Goal: Check status: Check status

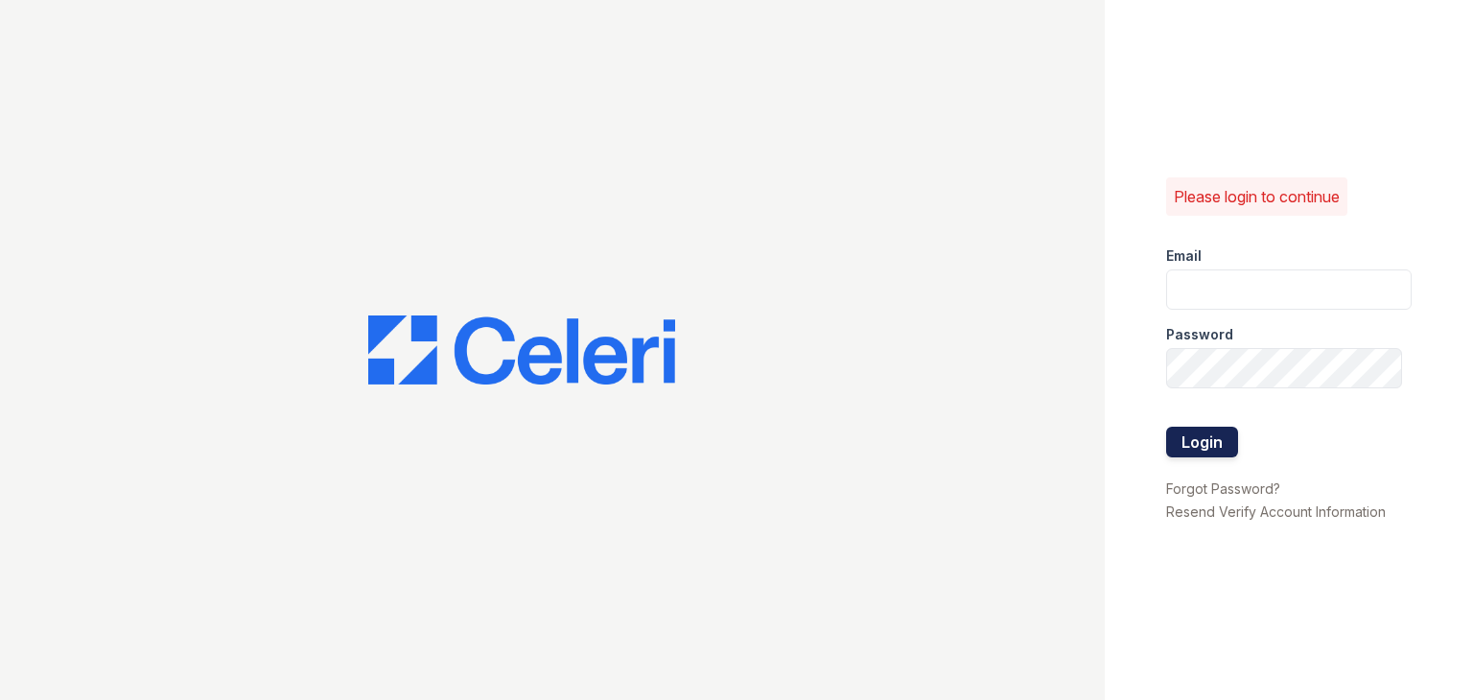
type input "888atgrandhopepark@trinity-pm.com"
click at [1193, 428] on button "Login" at bounding box center [1202, 442] width 72 height 31
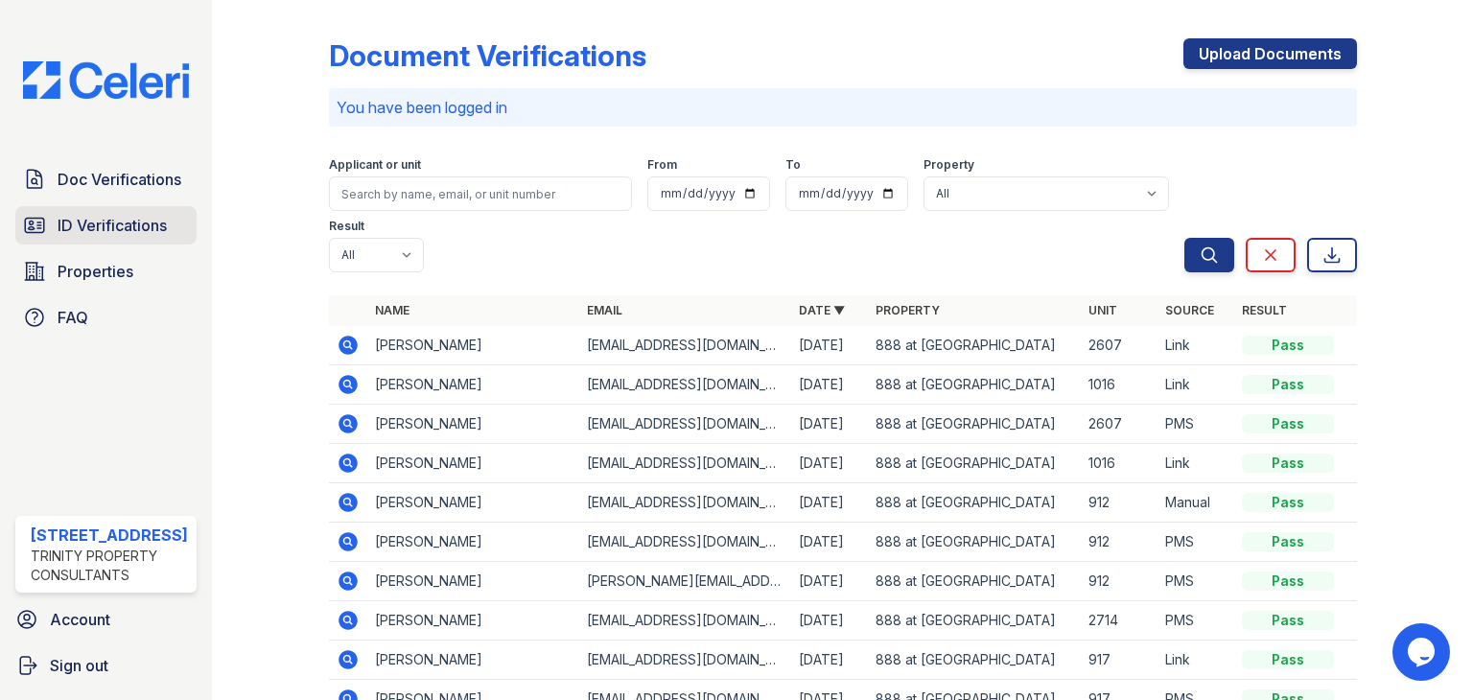
drag, startPoint x: 118, startPoint y: 219, endPoint x: 112, endPoint y: 227, distance: 10.4
click at [115, 216] on span "ID Verifications" at bounding box center [112, 225] width 109 height 23
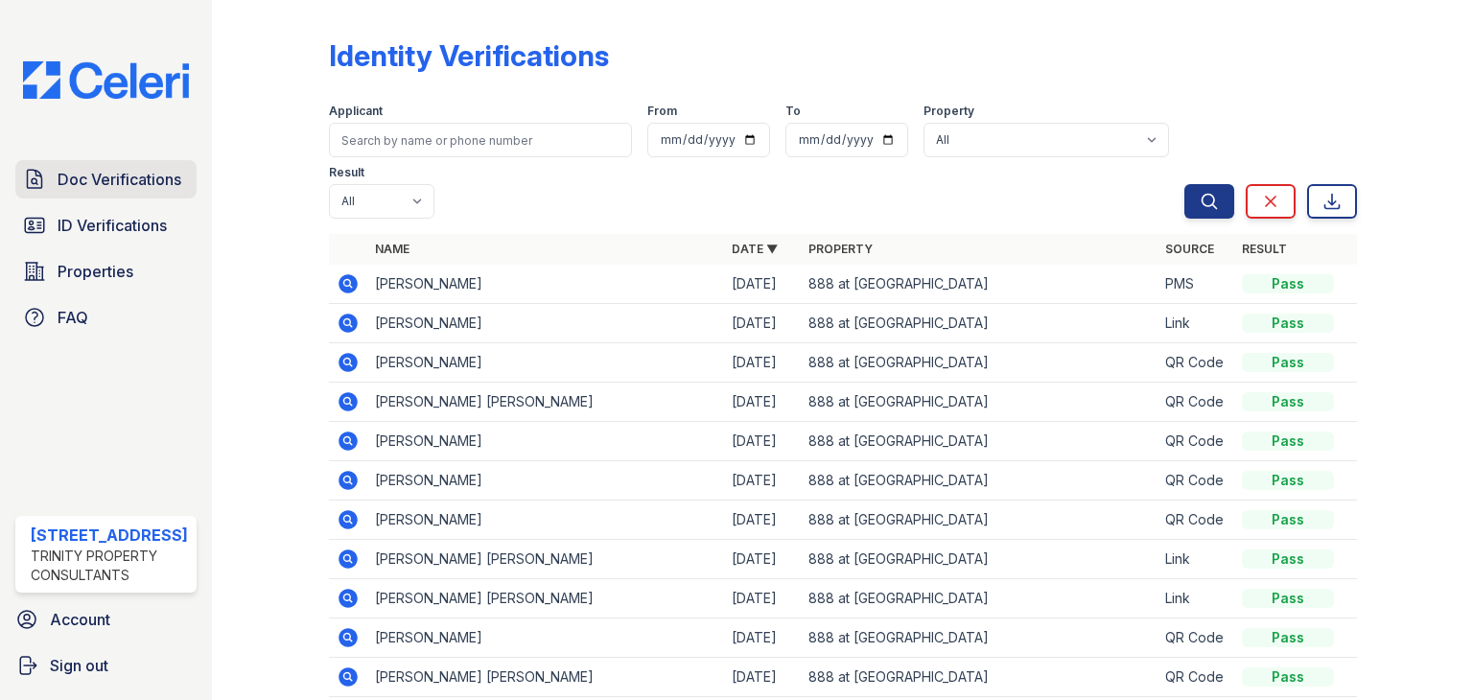
click at [77, 178] on span "Doc Verifications" at bounding box center [120, 179] width 124 height 23
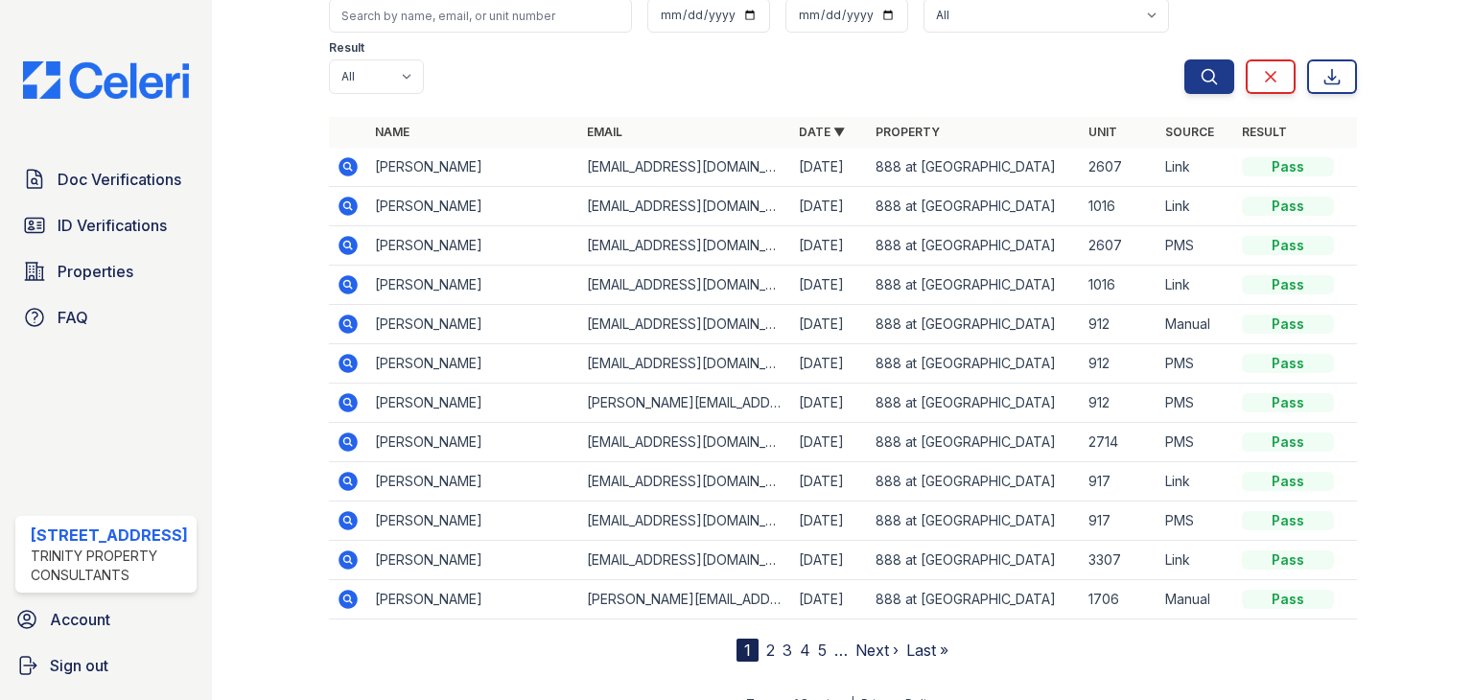
scroll to position [150, 0]
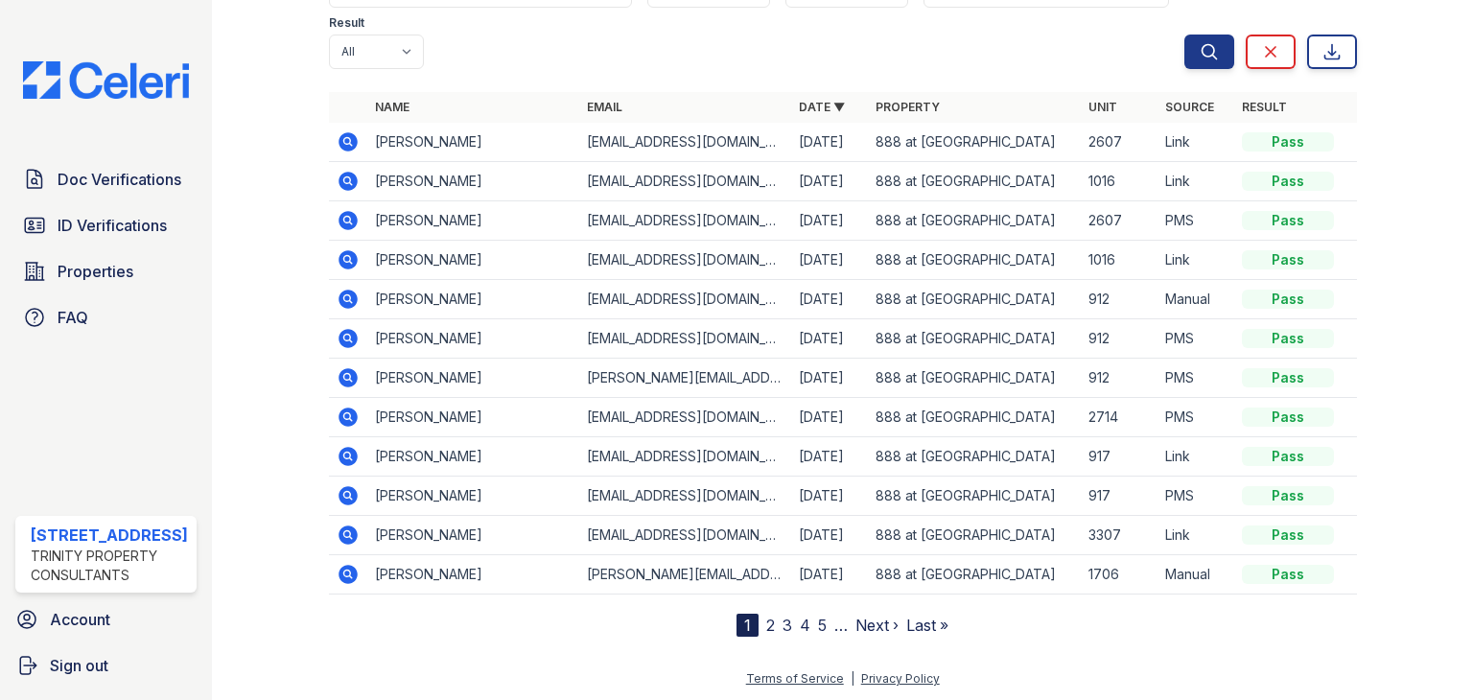
click at [766, 622] on link "2" at bounding box center [770, 625] width 9 height 19
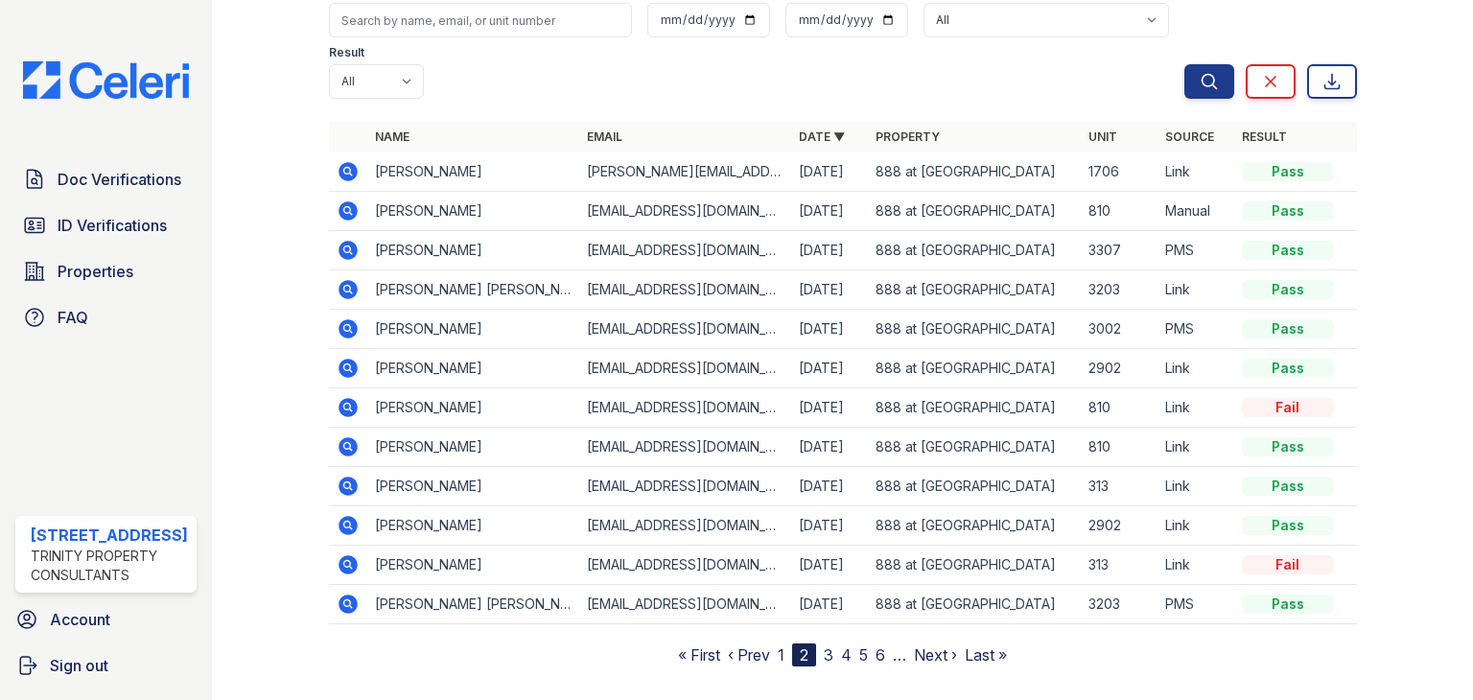
scroll to position [150, 0]
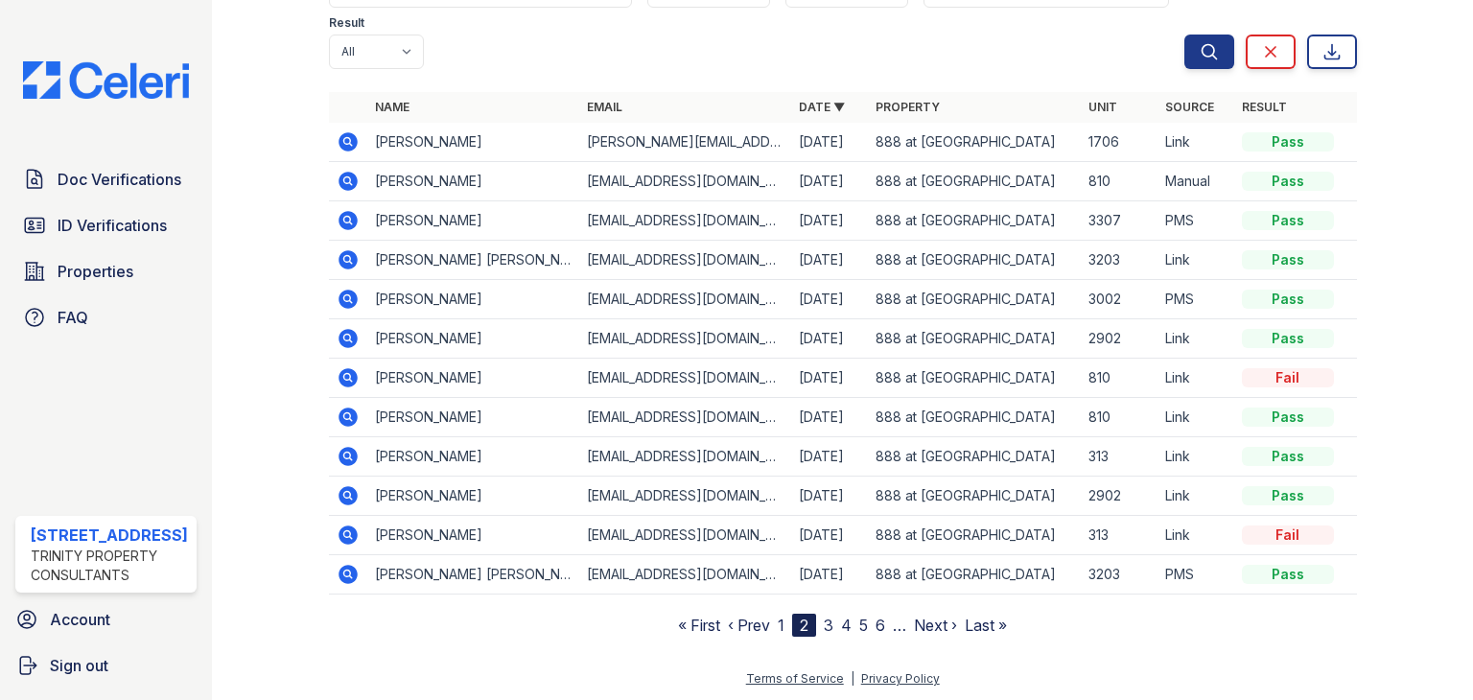
click at [824, 621] on link "3" at bounding box center [829, 625] width 10 height 19
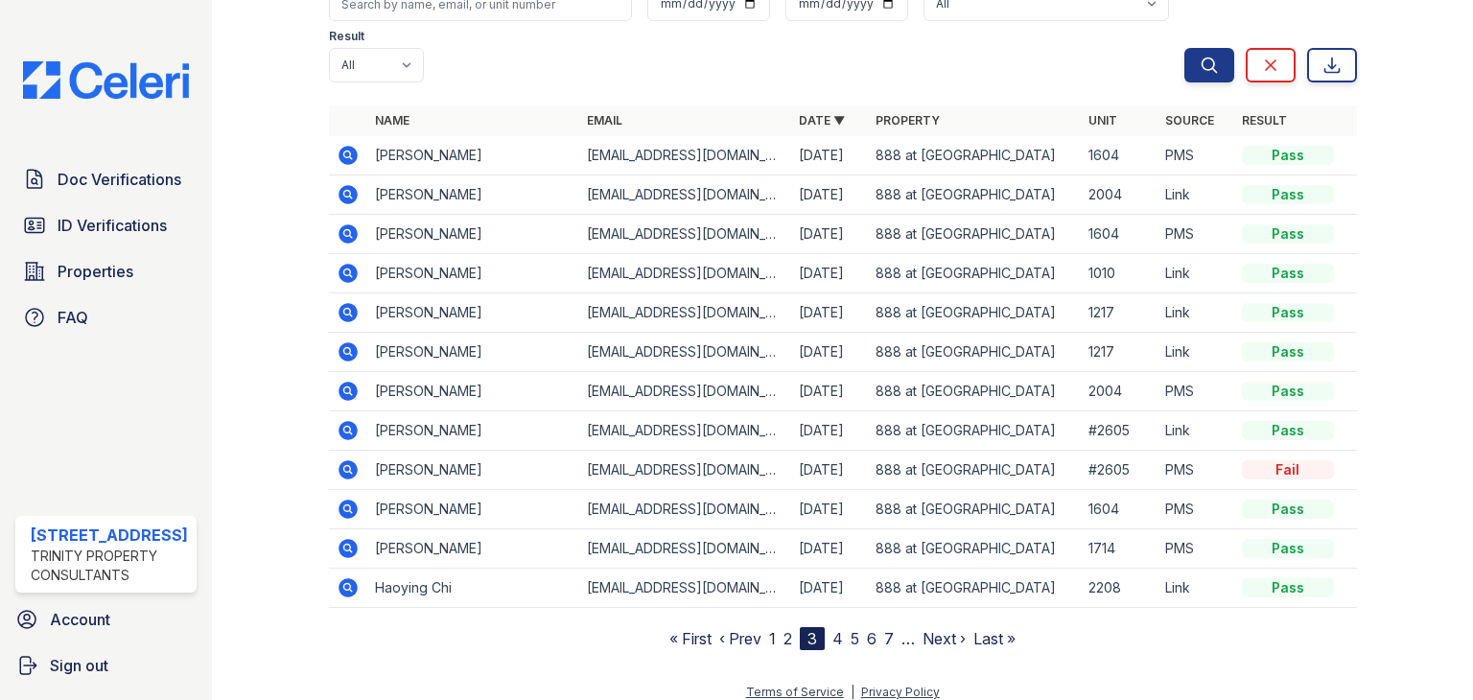
scroll to position [150, 0]
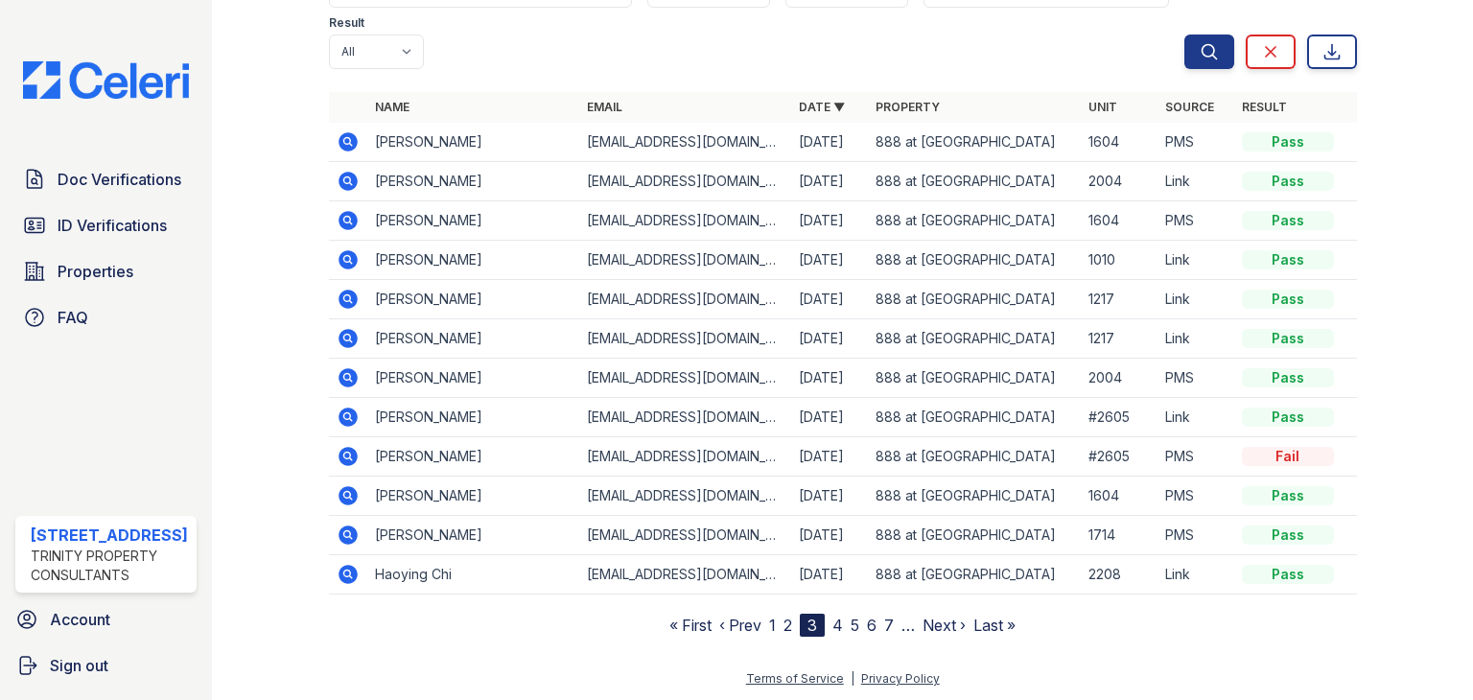
click at [825, 620] on nav "« First ‹ Prev 1 2 3 4 5 6 7 … Next › Last »" at bounding box center [842, 625] width 346 height 23
click at [834, 622] on link "4" at bounding box center [837, 625] width 11 height 19
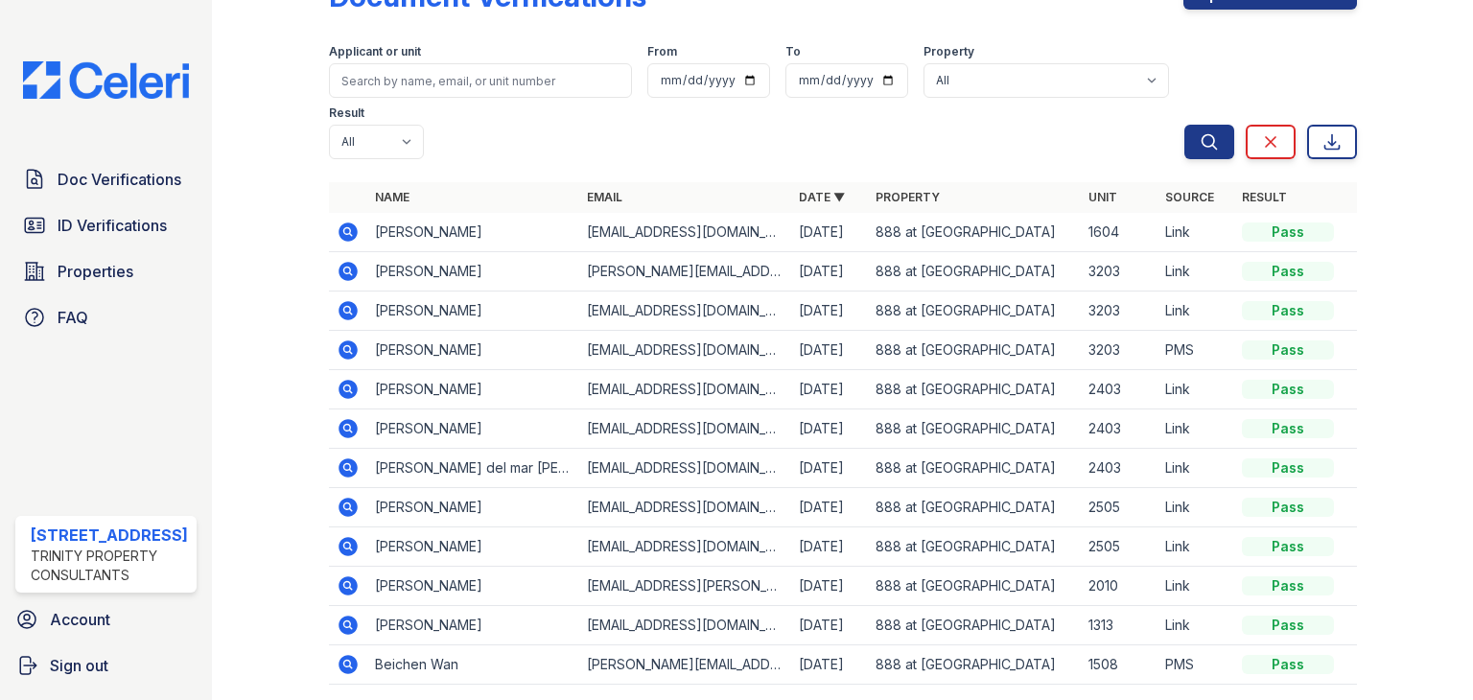
scroll to position [150, 0]
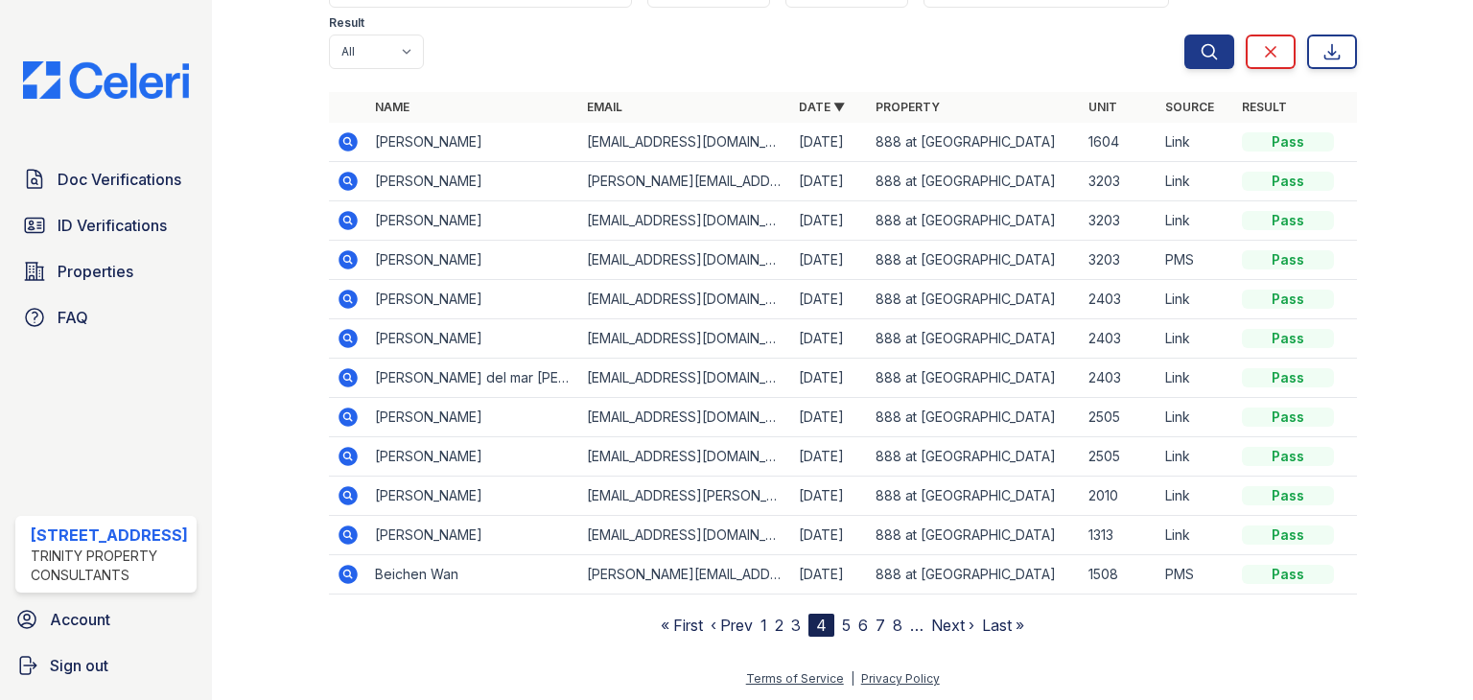
click at [842, 619] on link "5" at bounding box center [846, 625] width 9 height 19
click at [850, 619] on link "6" at bounding box center [855, 625] width 10 height 19
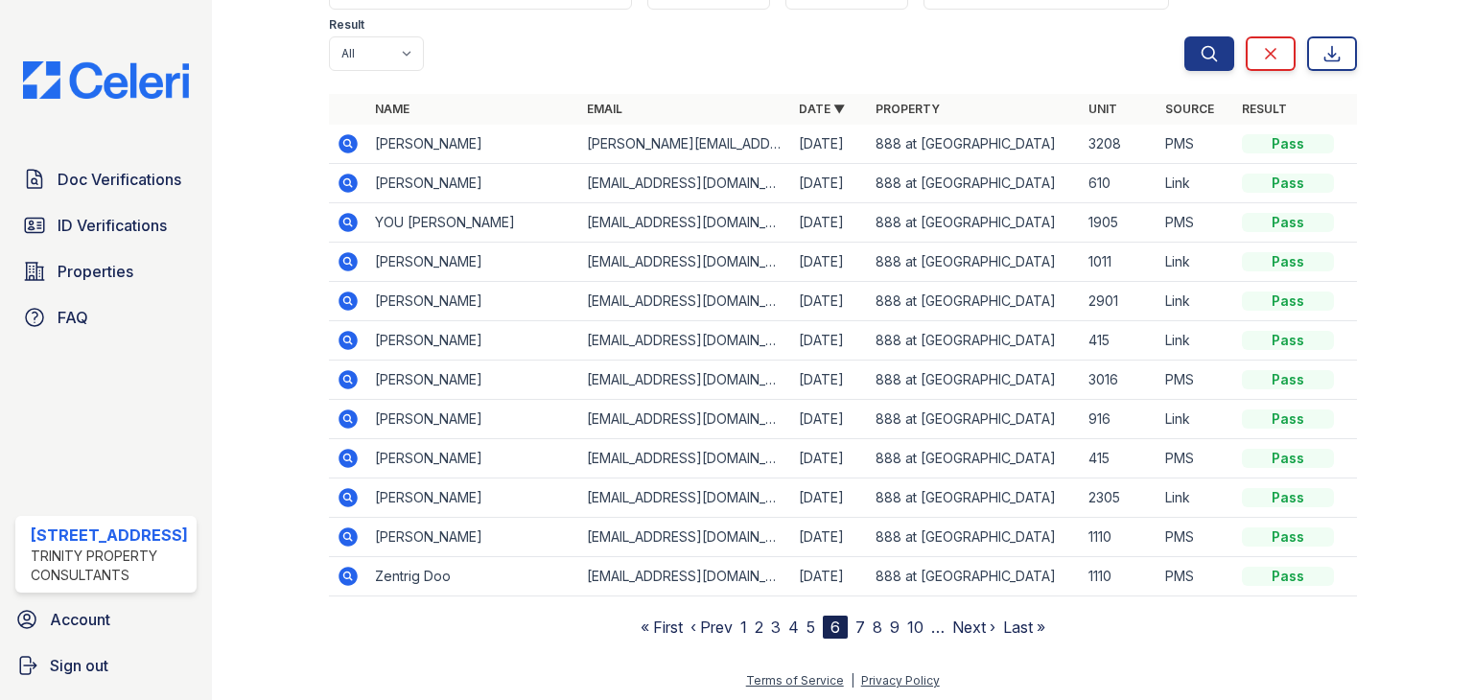
scroll to position [150, 0]
click at [855, 626] on link "7" at bounding box center [860, 625] width 10 height 19
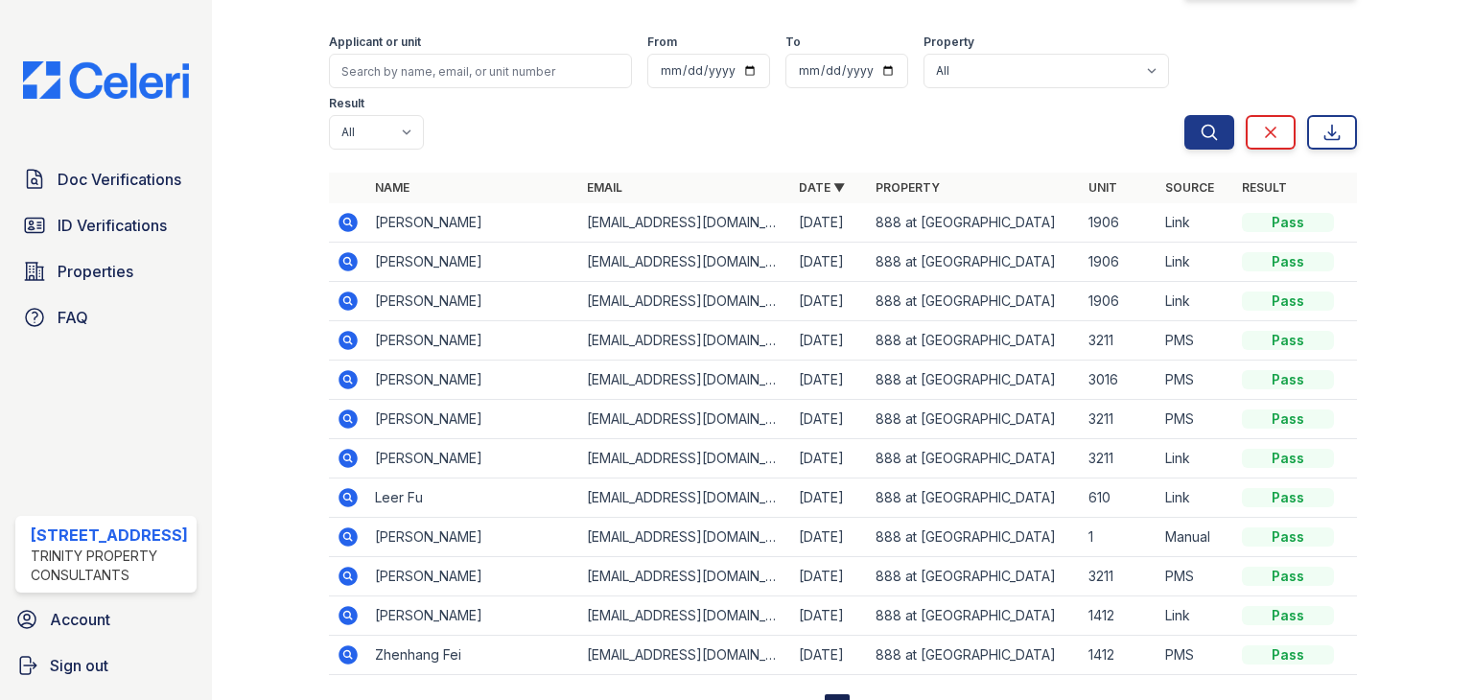
scroll to position [150, 0]
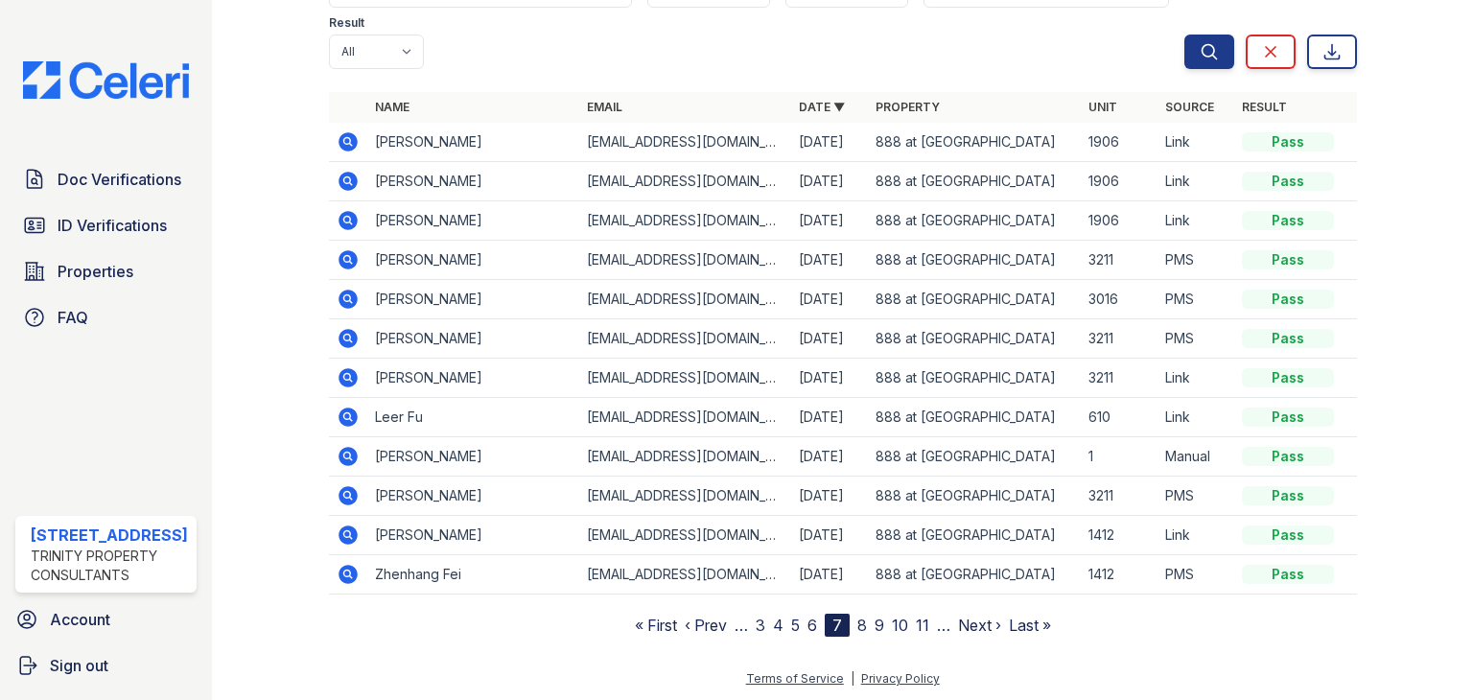
click at [857, 621] on link "8" at bounding box center [862, 625] width 10 height 19
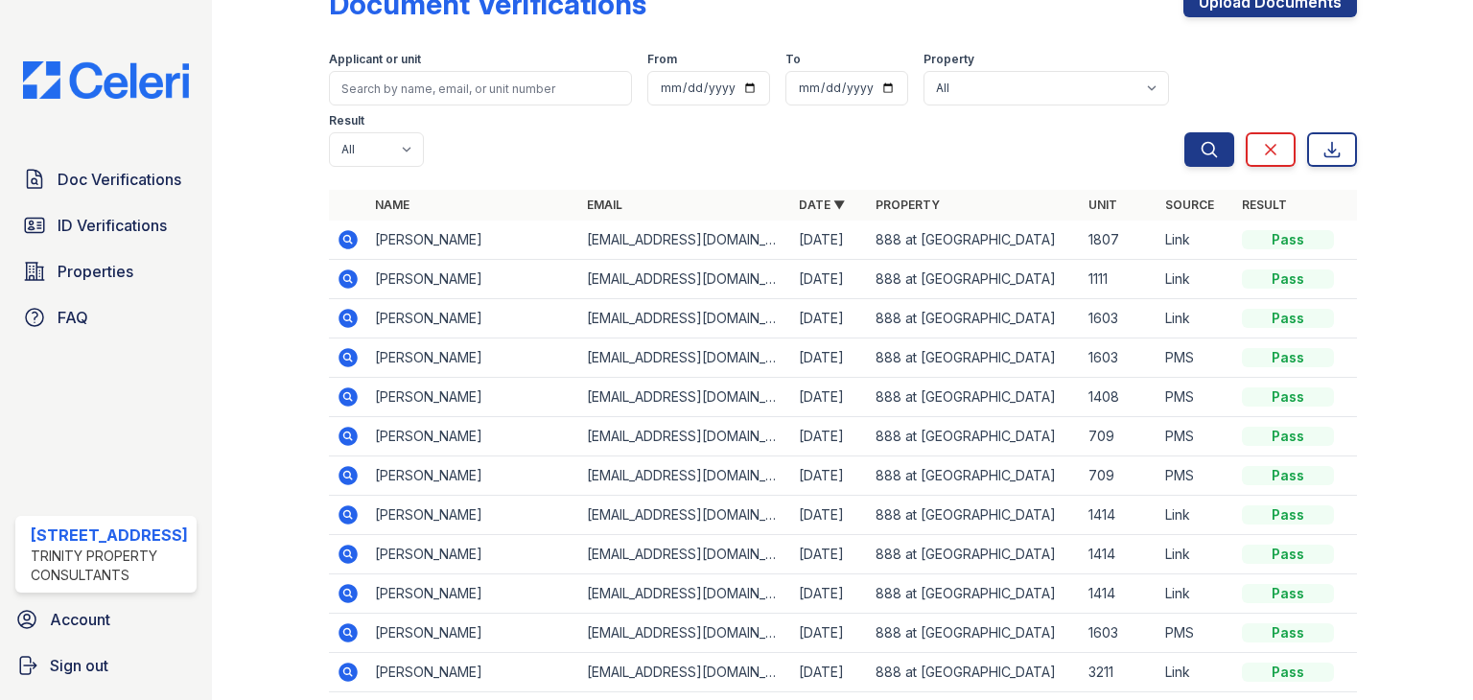
scroll to position [150, 0]
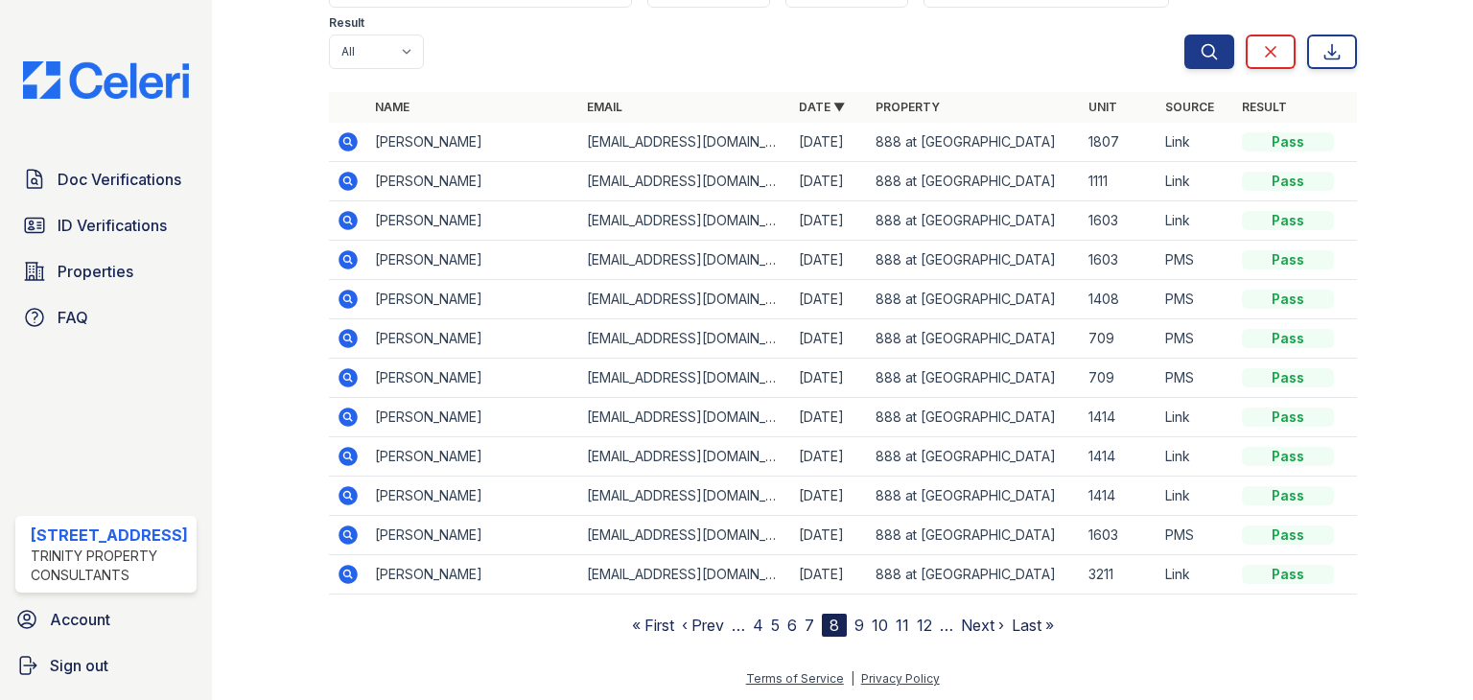
click at [854, 622] on link "9" at bounding box center [859, 625] width 10 height 19
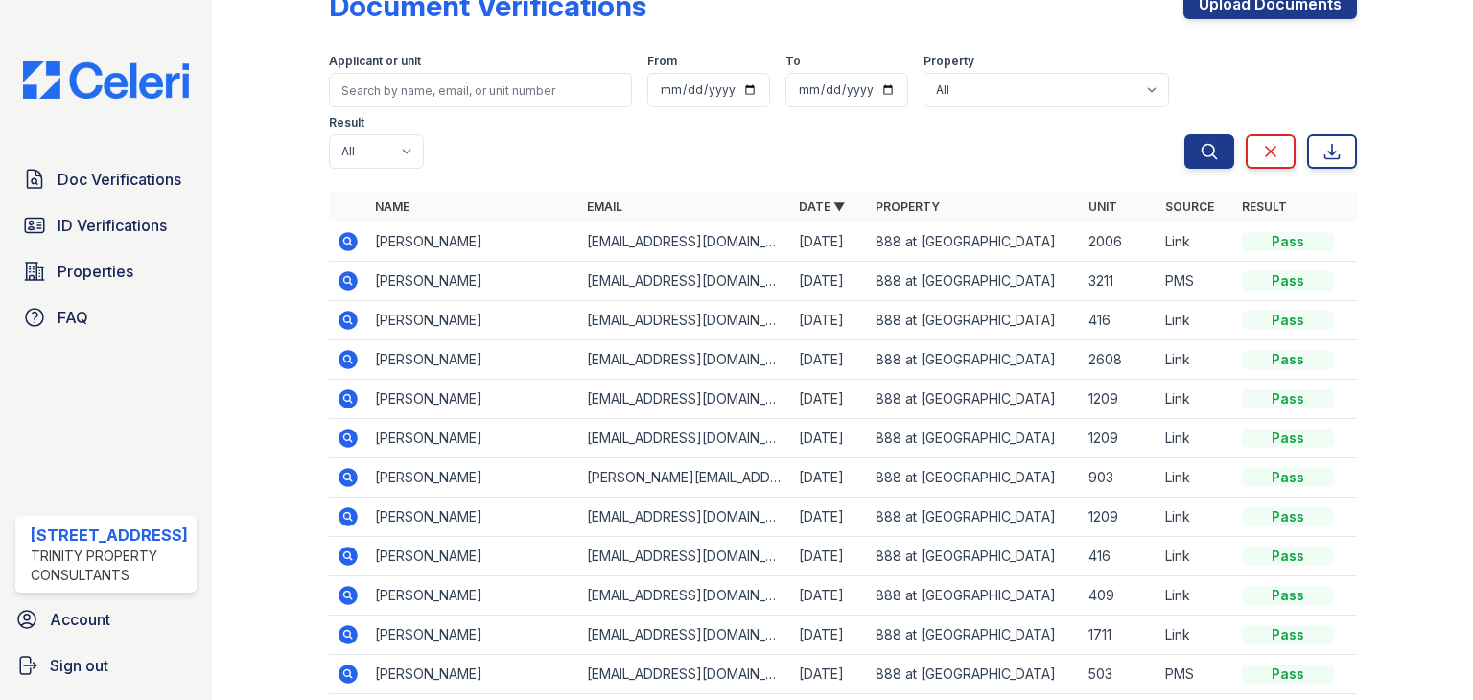
scroll to position [150, 0]
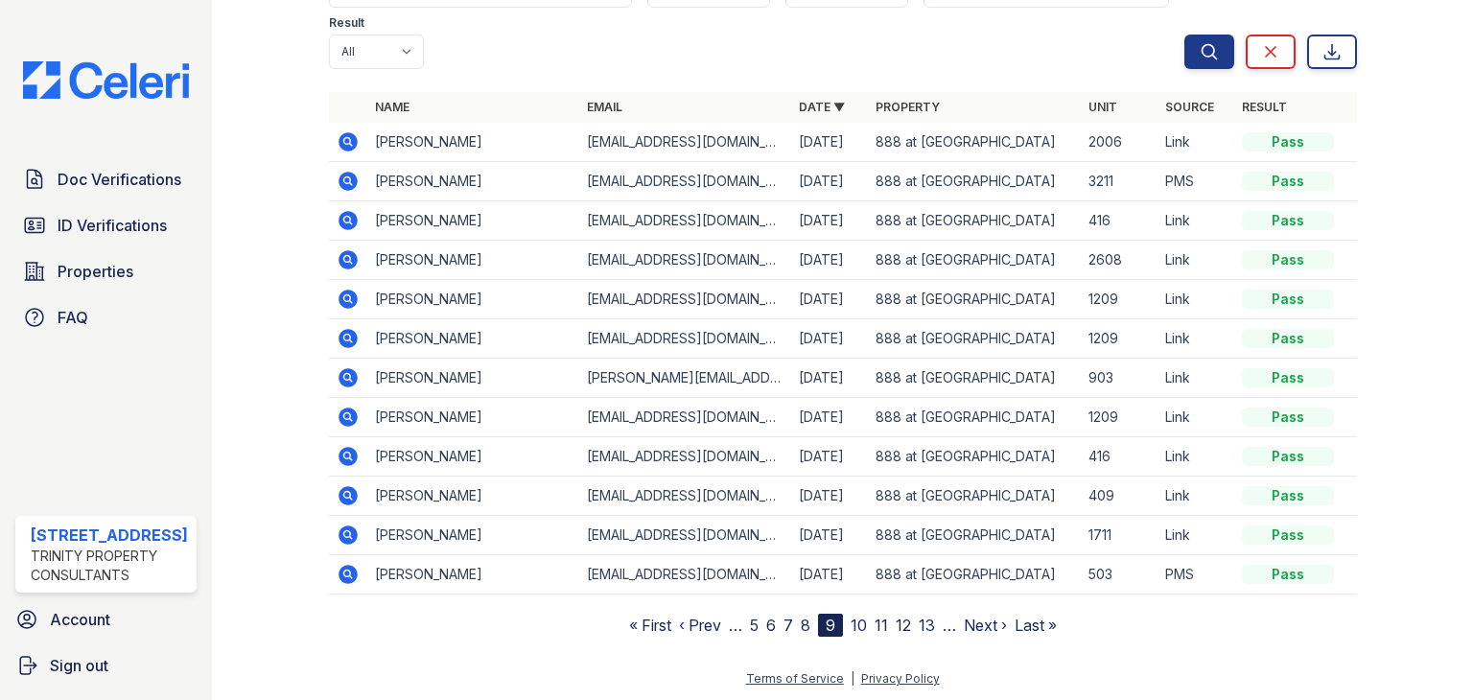
click at [852, 622] on link "10" at bounding box center [859, 625] width 16 height 19
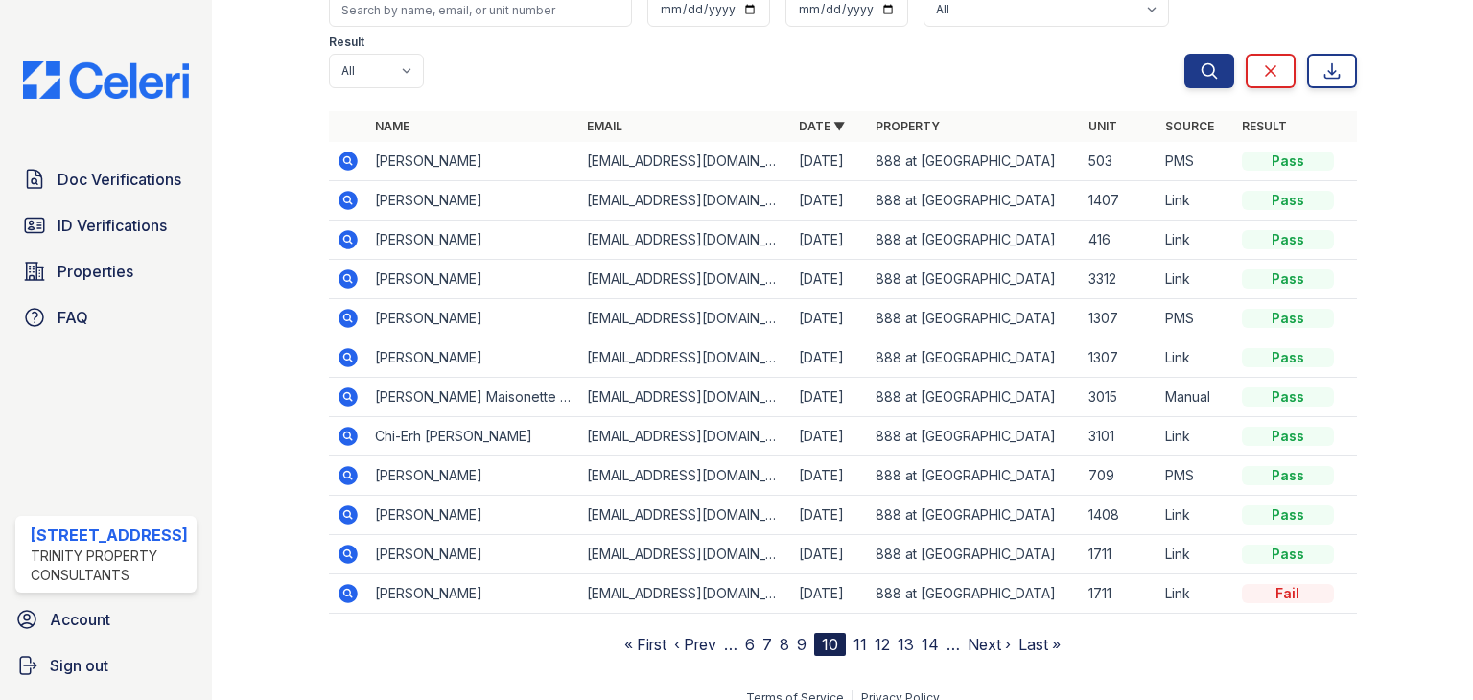
scroll to position [150, 0]
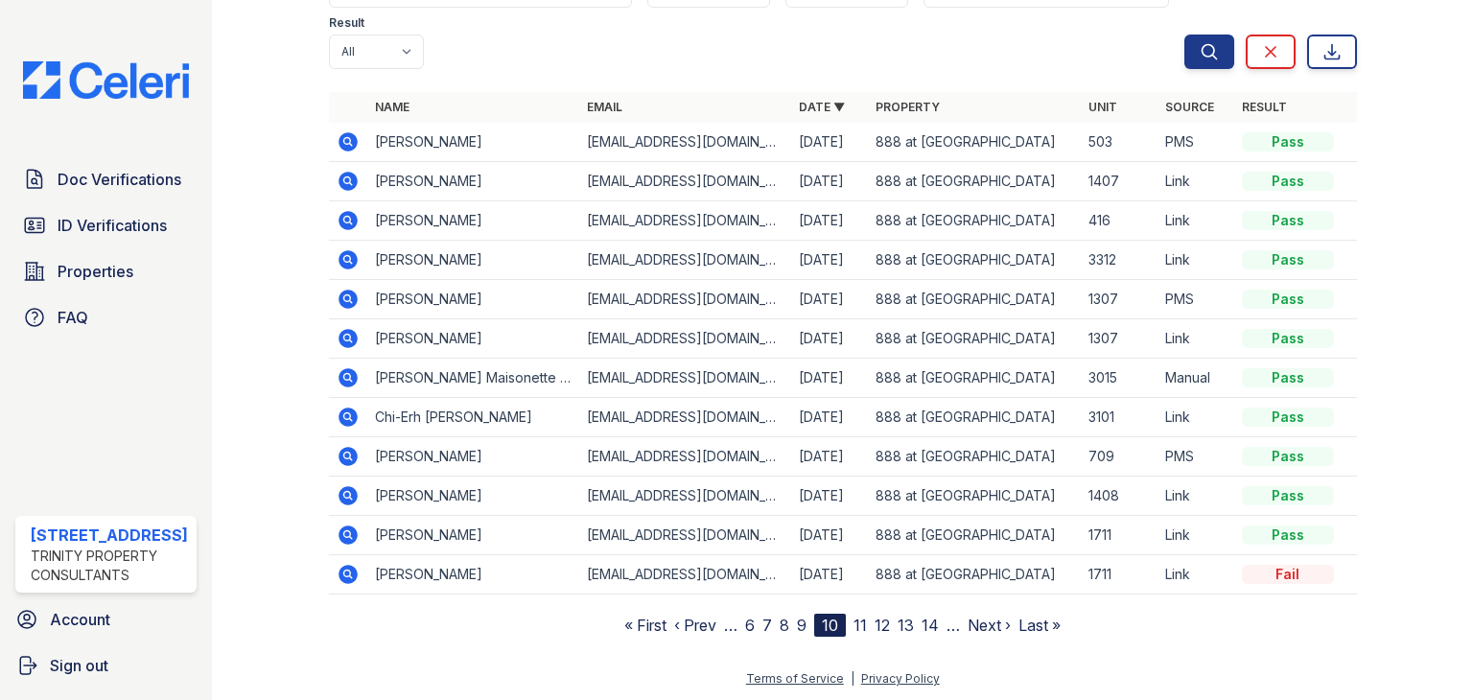
click at [853, 622] on link "11" at bounding box center [859, 625] width 13 height 19
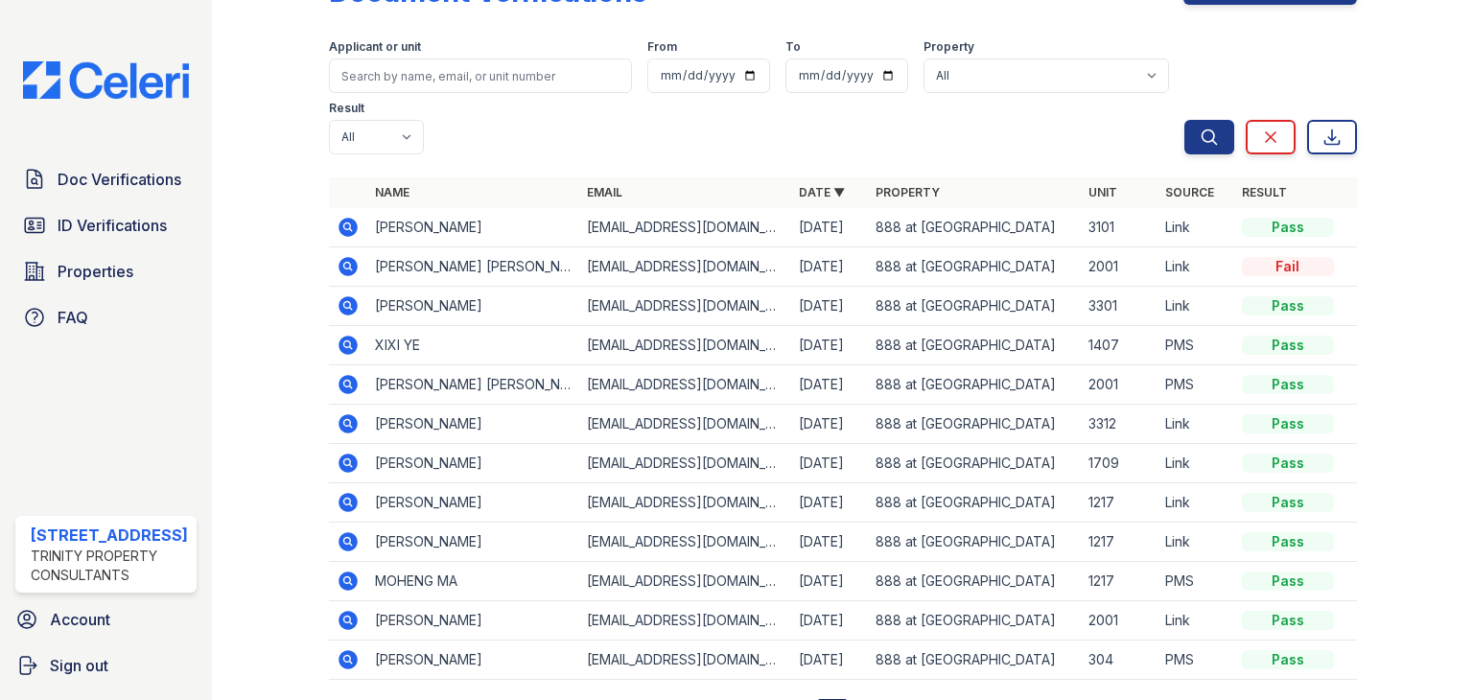
scroll to position [150, 0]
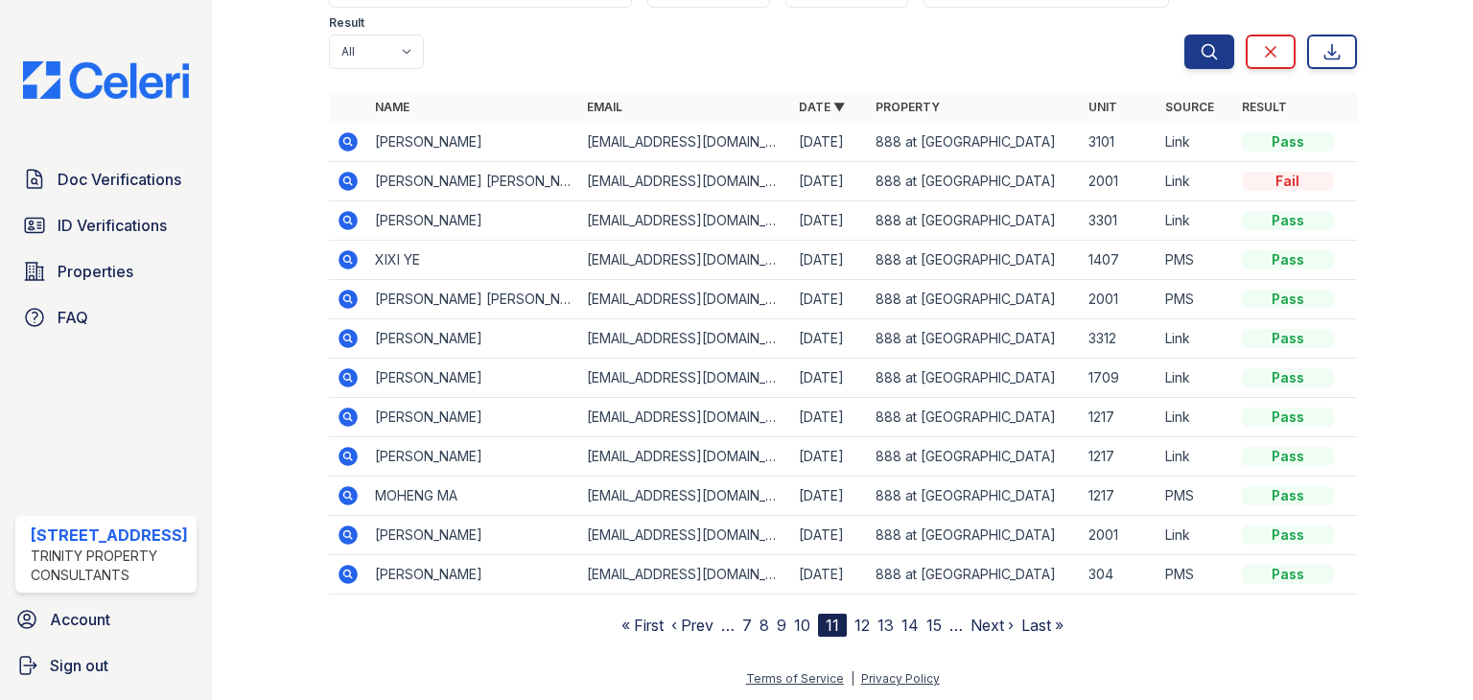
click at [854, 619] on link "12" at bounding box center [861, 625] width 15 height 19
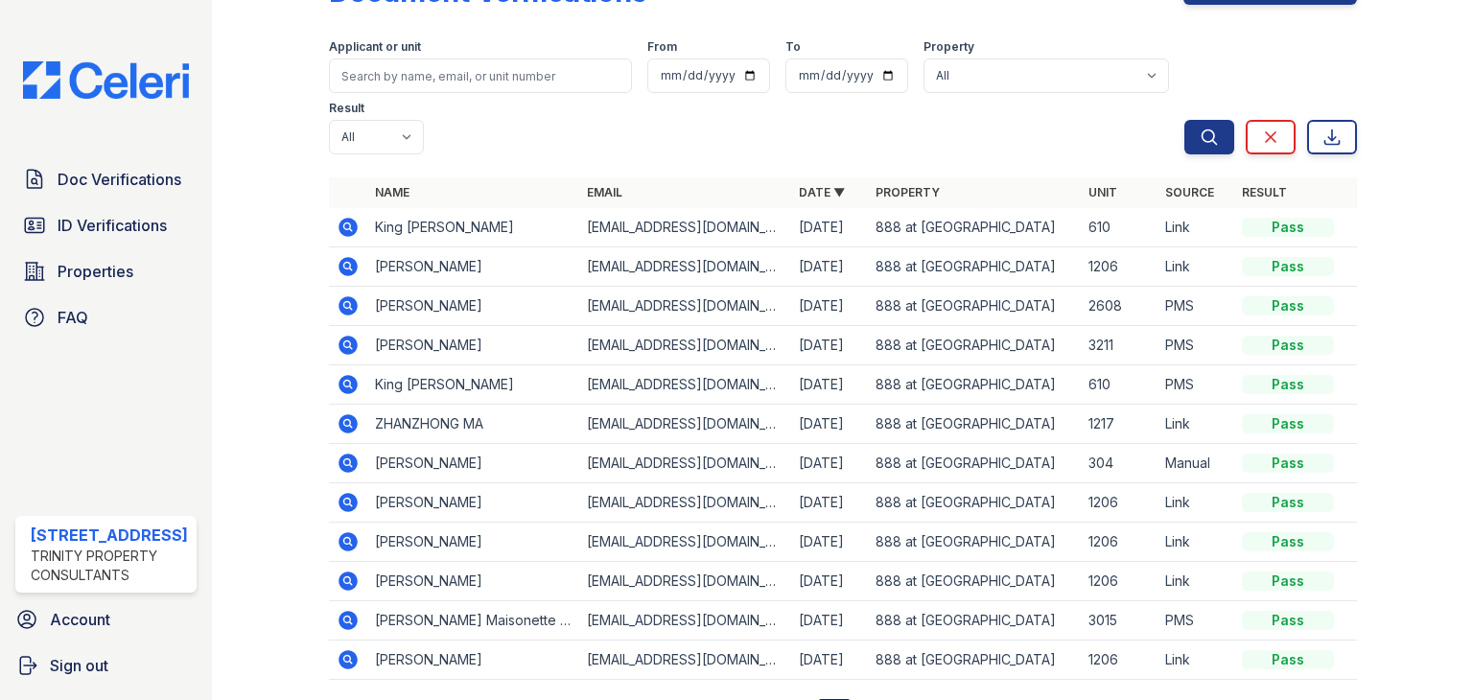
scroll to position [150, 0]
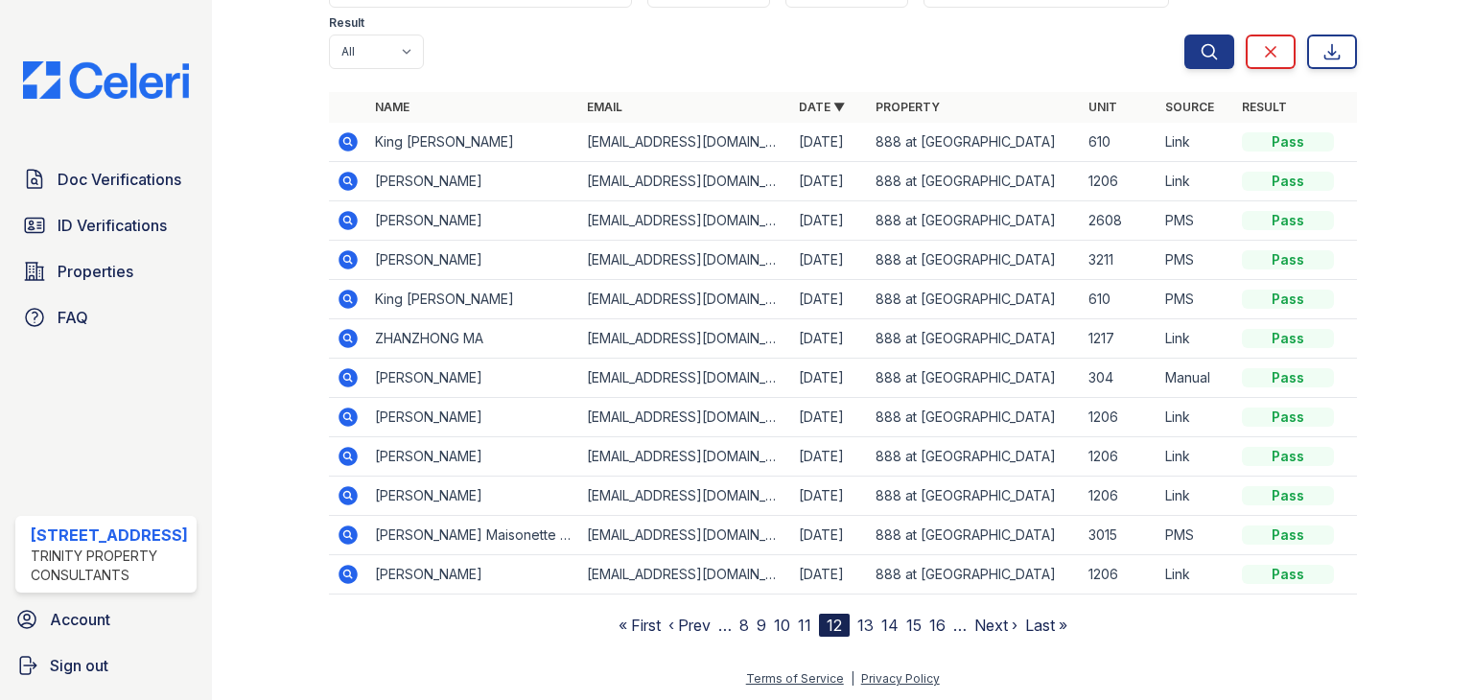
click at [857, 620] on link "13" at bounding box center [865, 625] width 16 height 19
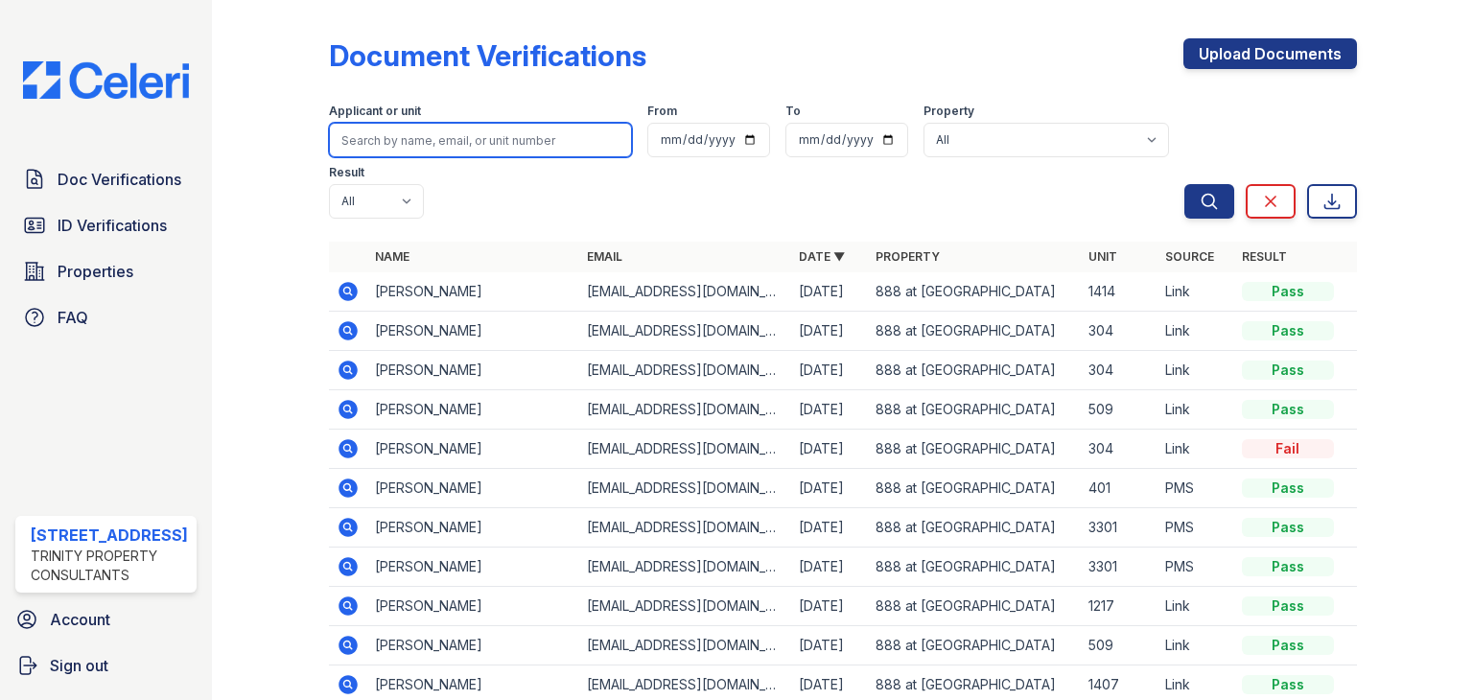
click at [372, 151] on input "search" at bounding box center [480, 140] width 303 height 35
type input "deyon resado"
click at [1184, 184] on button "Search" at bounding box center [1209, 201] width 50 height 35
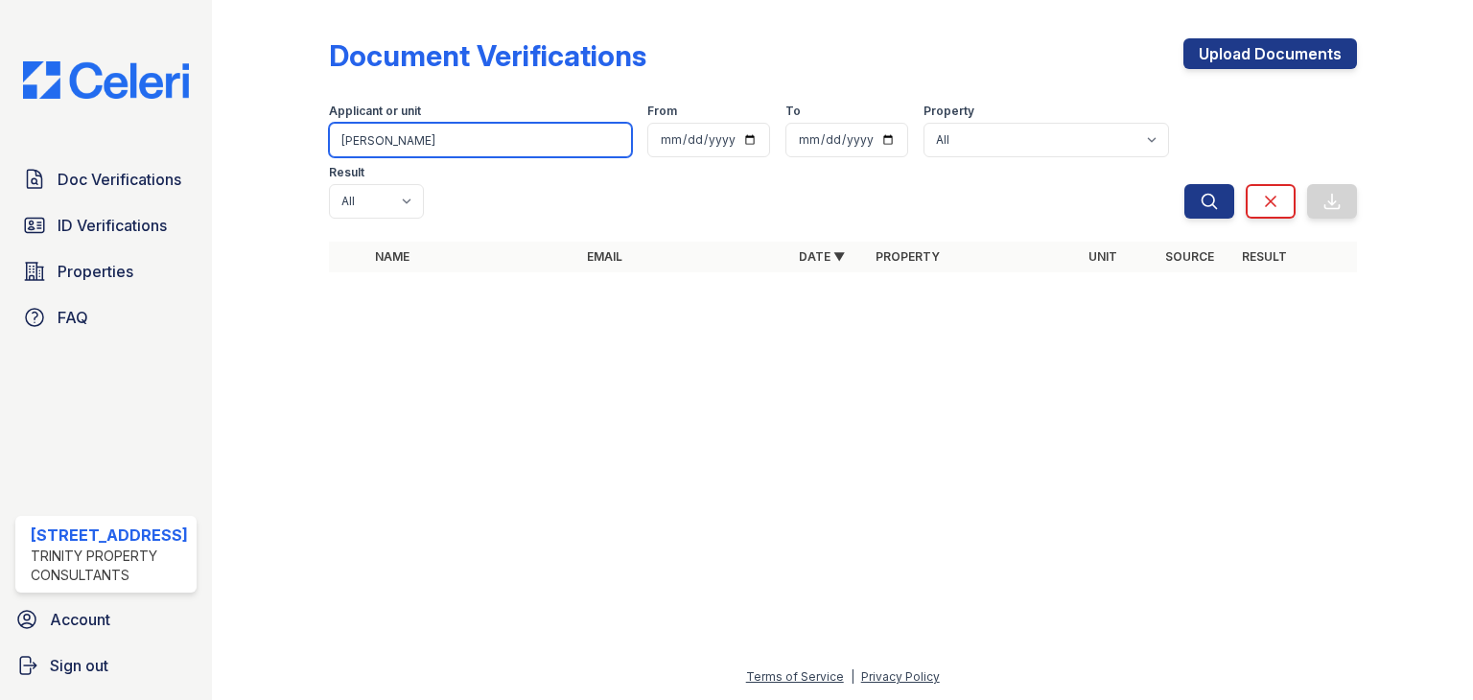
click at [437, 141] on input "deyon resado" at bounding box center [480, 140] width 303 height 35
type input "deyon rosado"
click at [1184, 184] on button "Search" at bounding box center [1209, 201] width 50 height 35
click at [473, 144] on input "deyon rosado" at bounding box center [480, 140] width 303 height 35
click at [1184, 184] on button "Search" at bounding box center [1209, 201] width 50 height 35
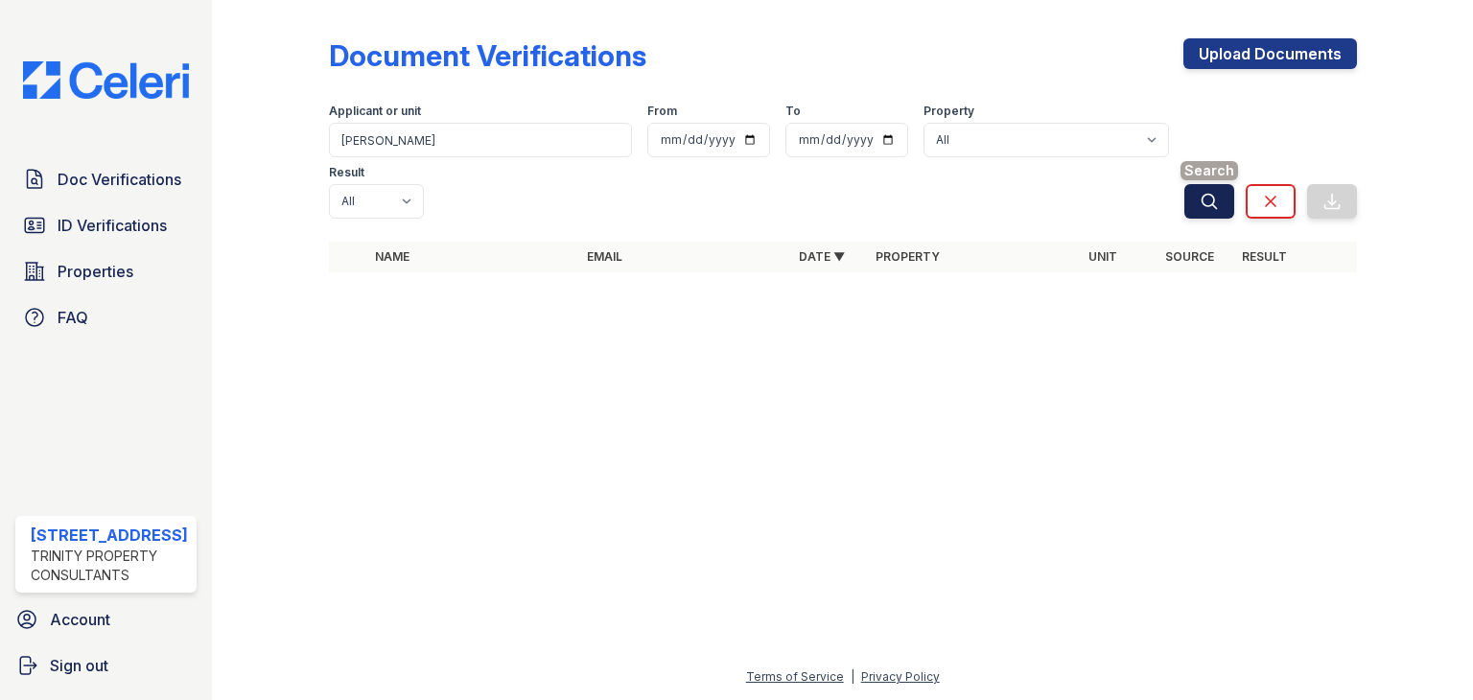
click at [1192, 184] on button "Search" at bounding box center [1209, 201] width 50 height 35
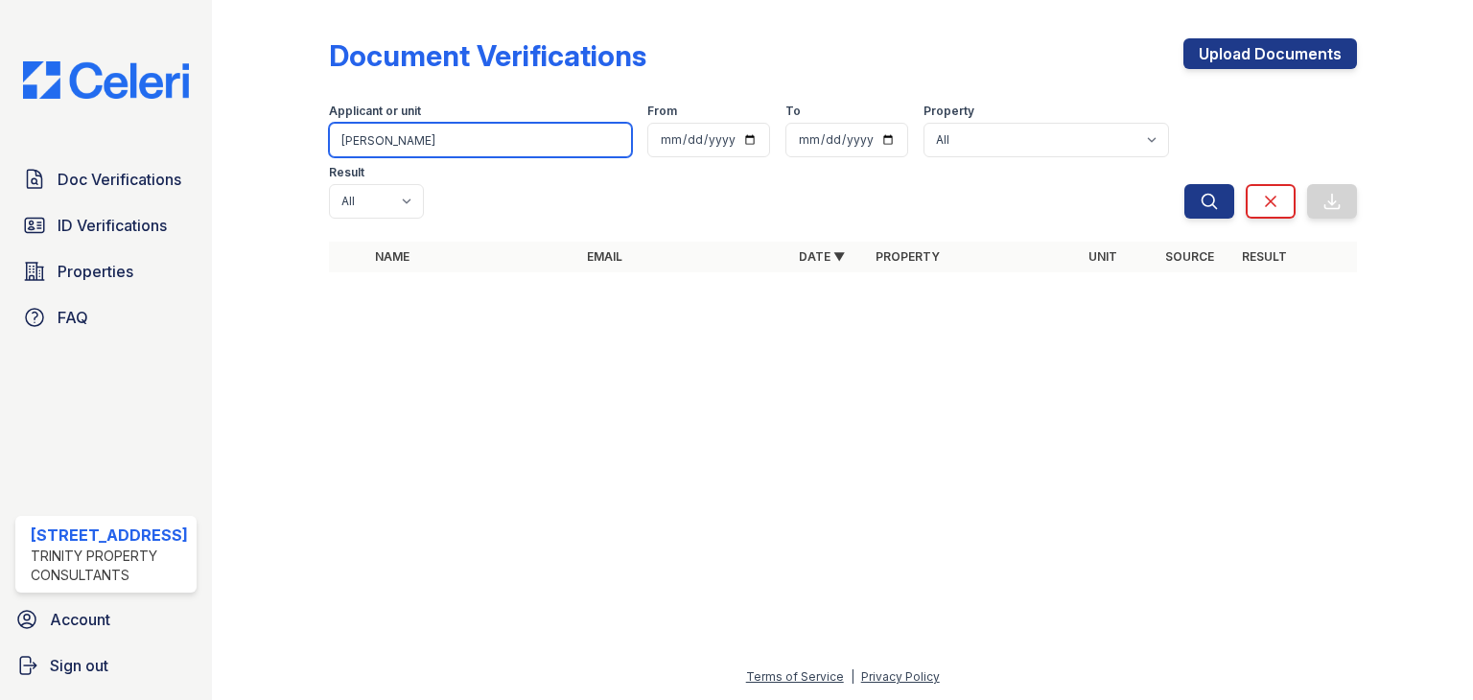
drag, startPoint x: 438, startPoint y: 141, endPoint x: 284, endPoint y: 152, distance: 154.7
click at [284, 152] on div "Document Verifications Upload Documents Filter Applicant or unit deyon rosado F…" at bounding box center [843, 161] width 1200 height 322
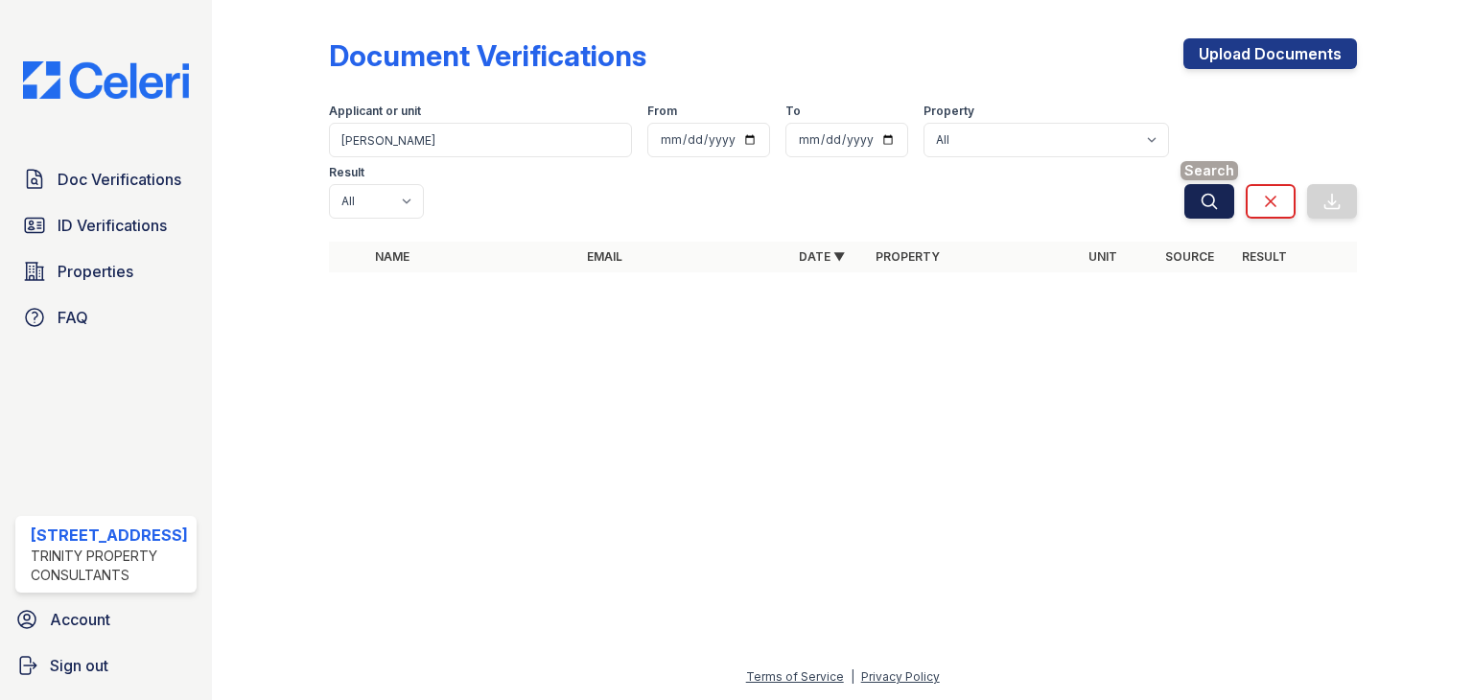
click at [1201, 192] on icon "submit" at bounding box center [1209, 201] width 19 height 19
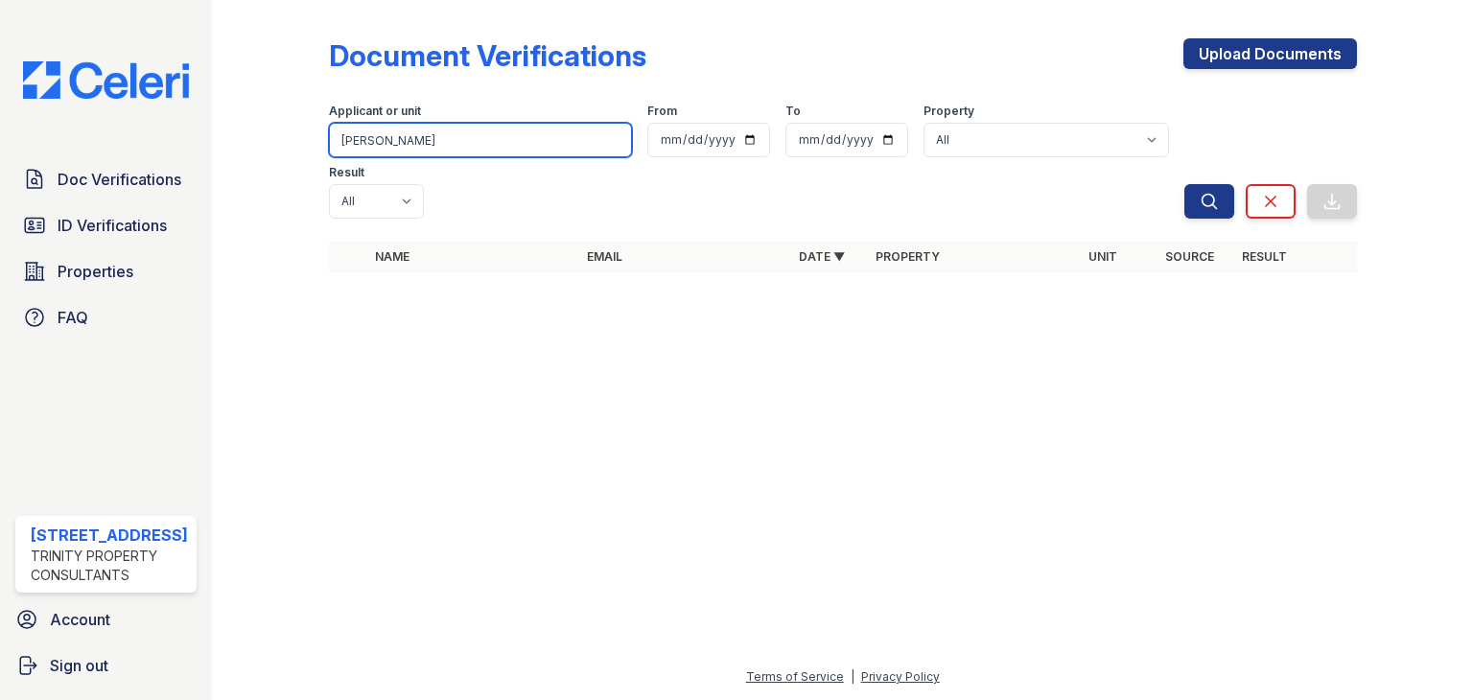
drag, startPoint x: 441, startPoint y: 131, endPoint x: 353, endPoint y: 141, distance: 88.7
click at [353, 141] on input "deyon rosado" at bounding box center [480, 140] width 303 height 35
click at [503, 148] on input "deyon rosado" at bounding box center [480, 140] width 303 height 35
click at [502, 141] on input "deyon rosado" at bounding box center [480, 140] width 303 height 35
type input "laura winter"
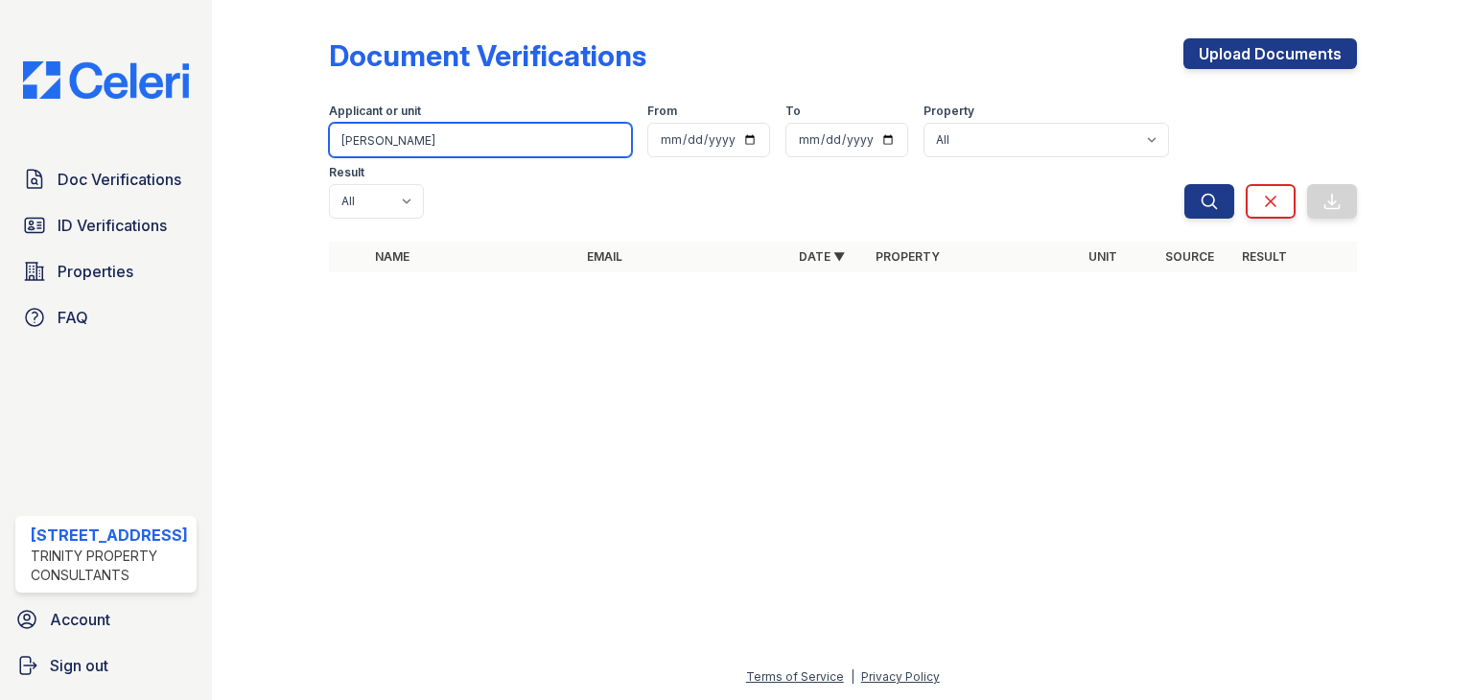
click at [1184, 184] on button "Search" at bounding box center [1209, 201] width 50 height 35
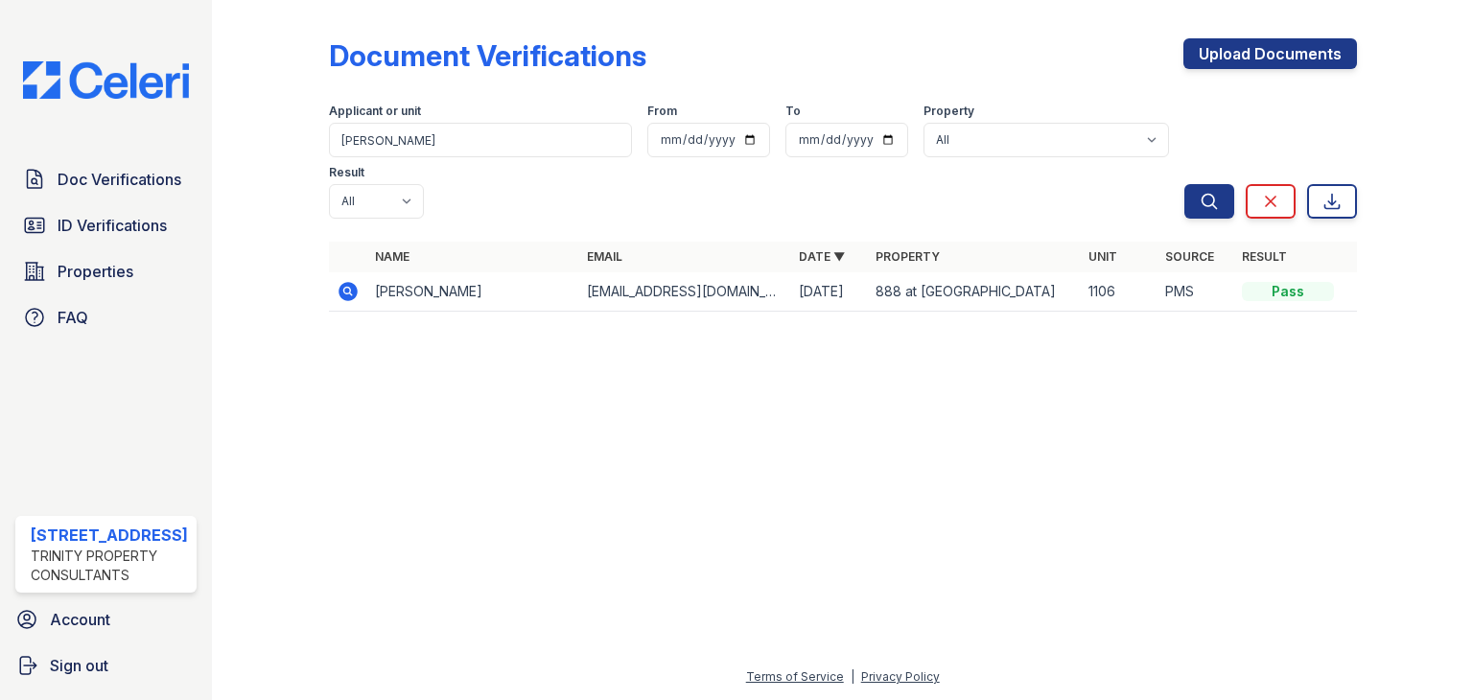
click at [347, 288] on icon at bounding box center [346, 290] width 5 height 5
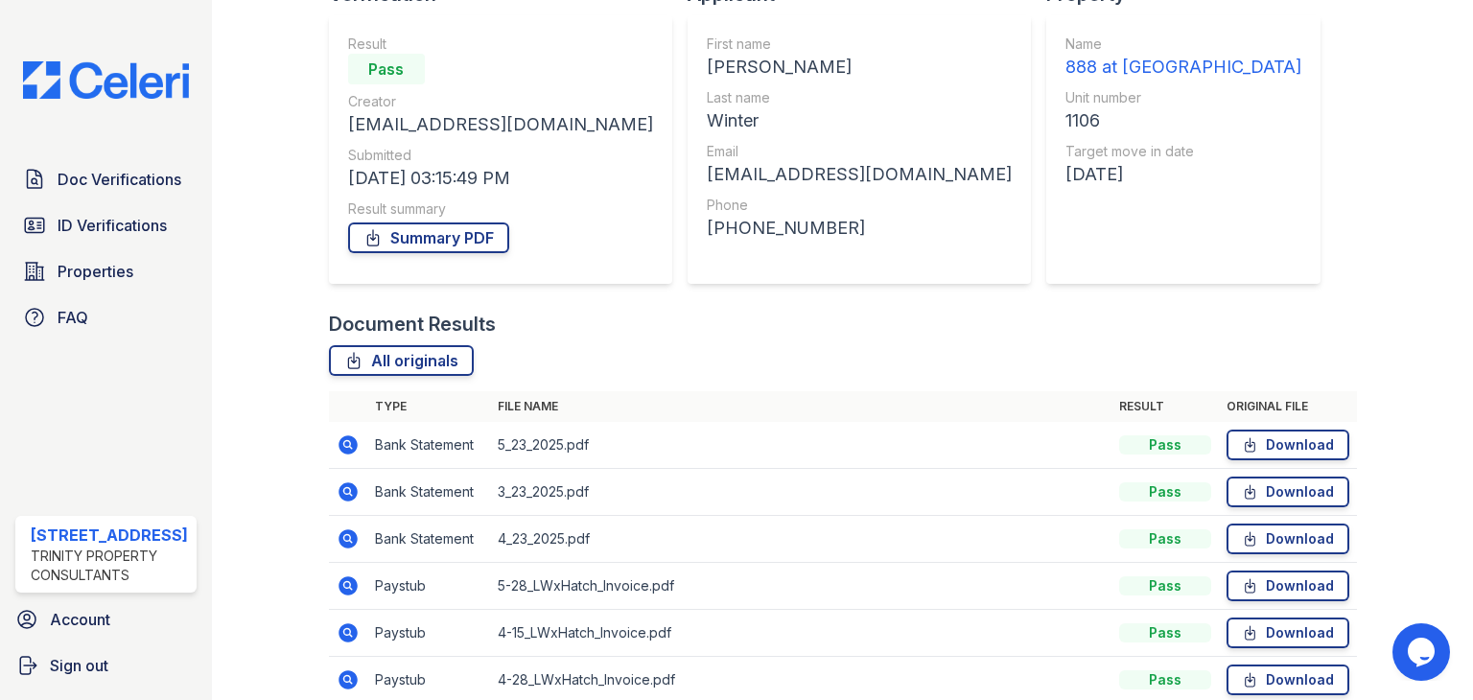
scroll to position [295, 0]
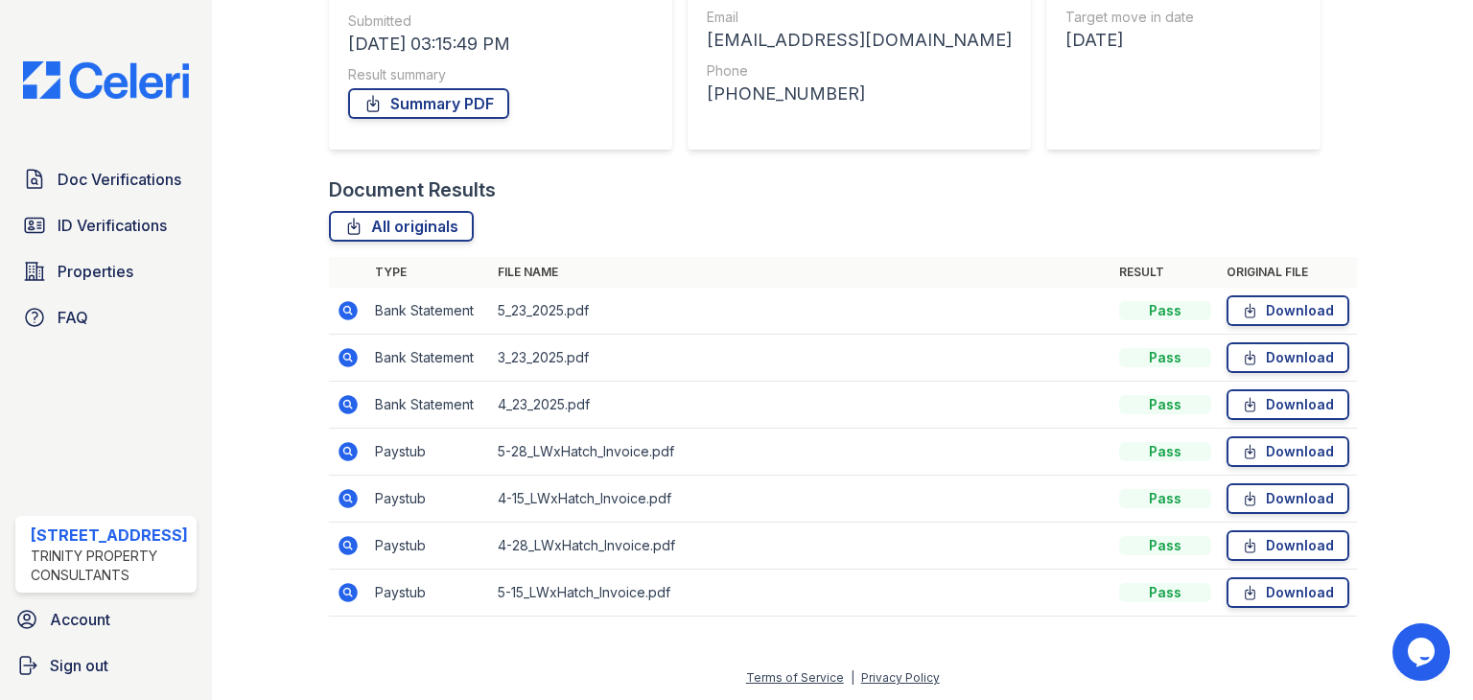
click at [345, 402] on icon at bounding box center [346, 403] width 5 height 5
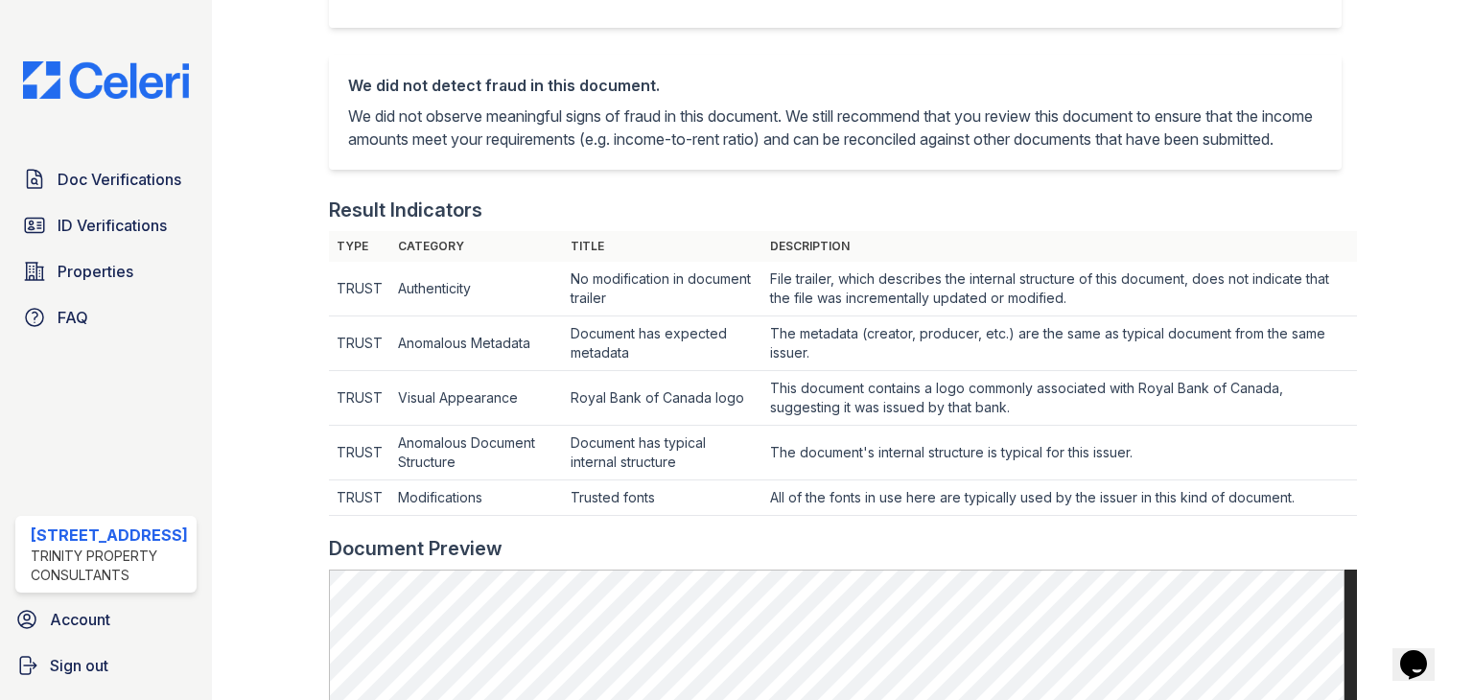
scroll to position [384, 0]
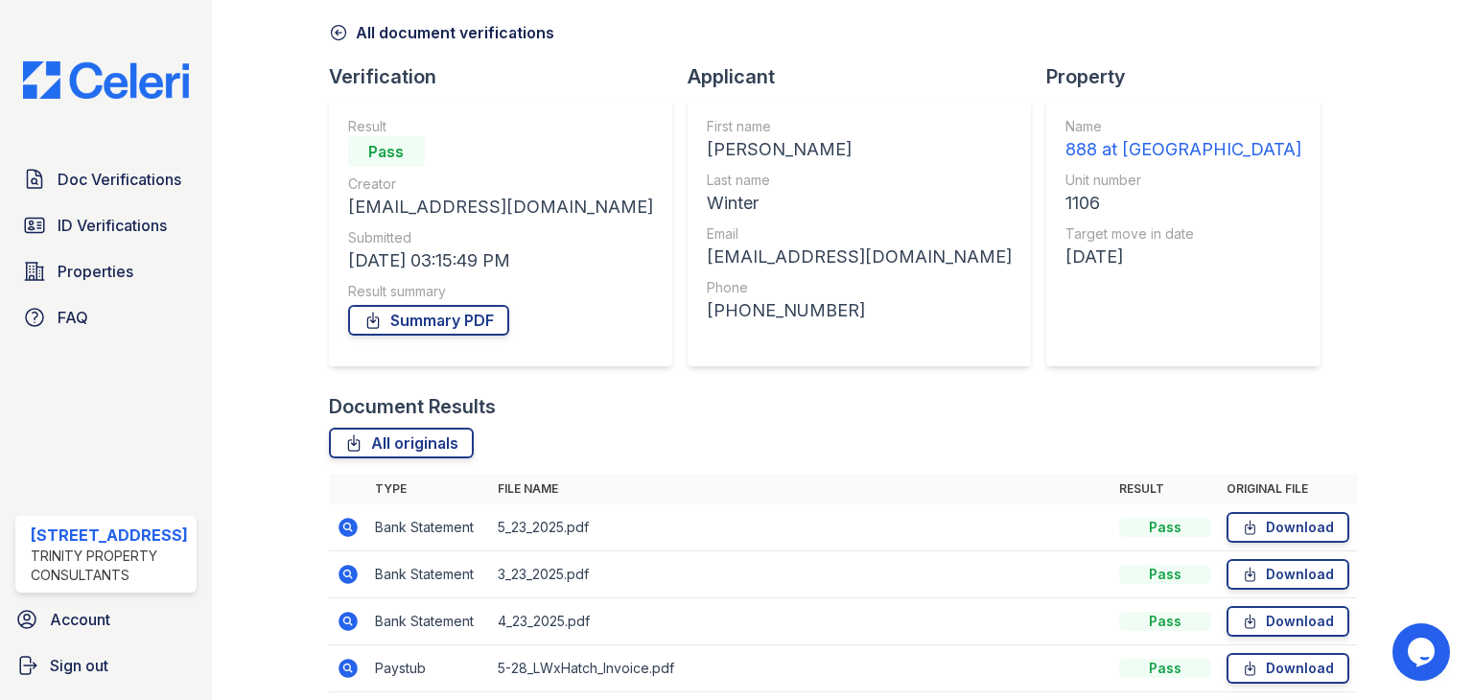
scroll to position [192, 0]
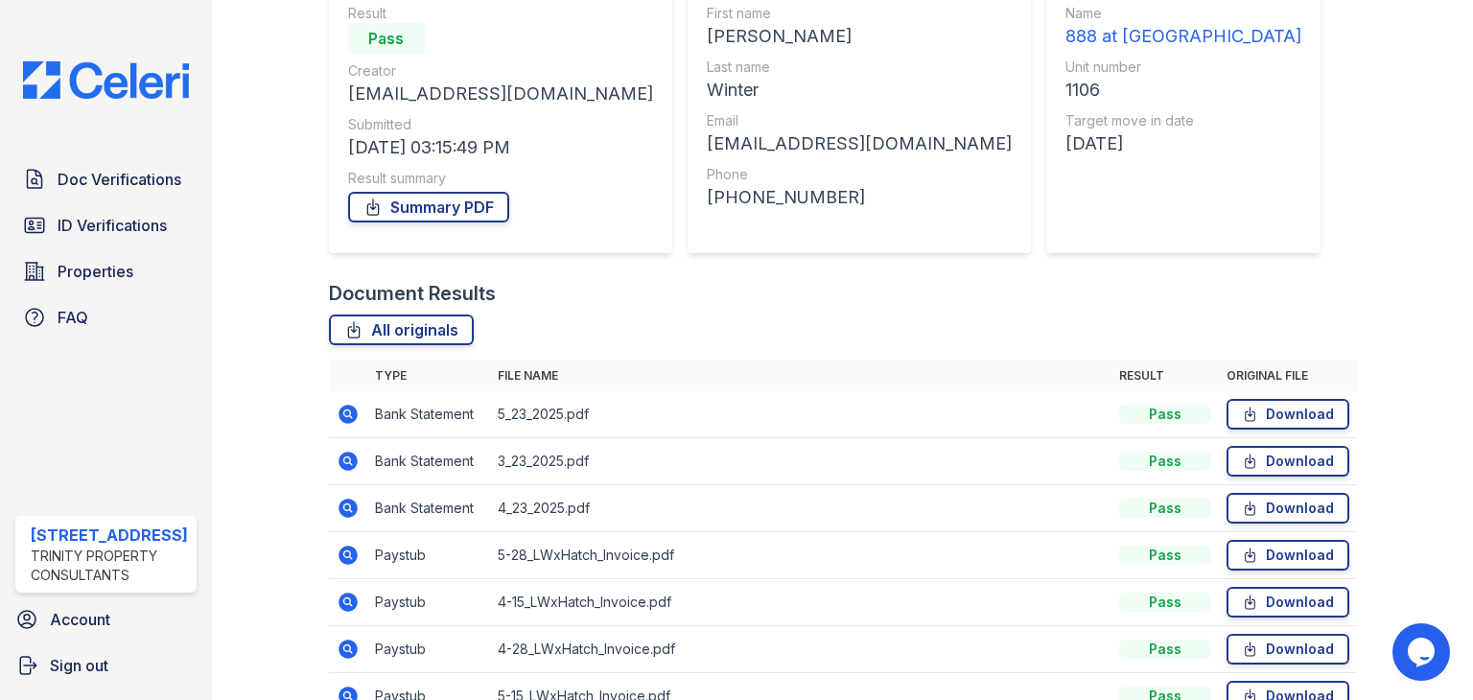
click at [351, 457] on icon at bounding box center [348, 461] width 19 height 19
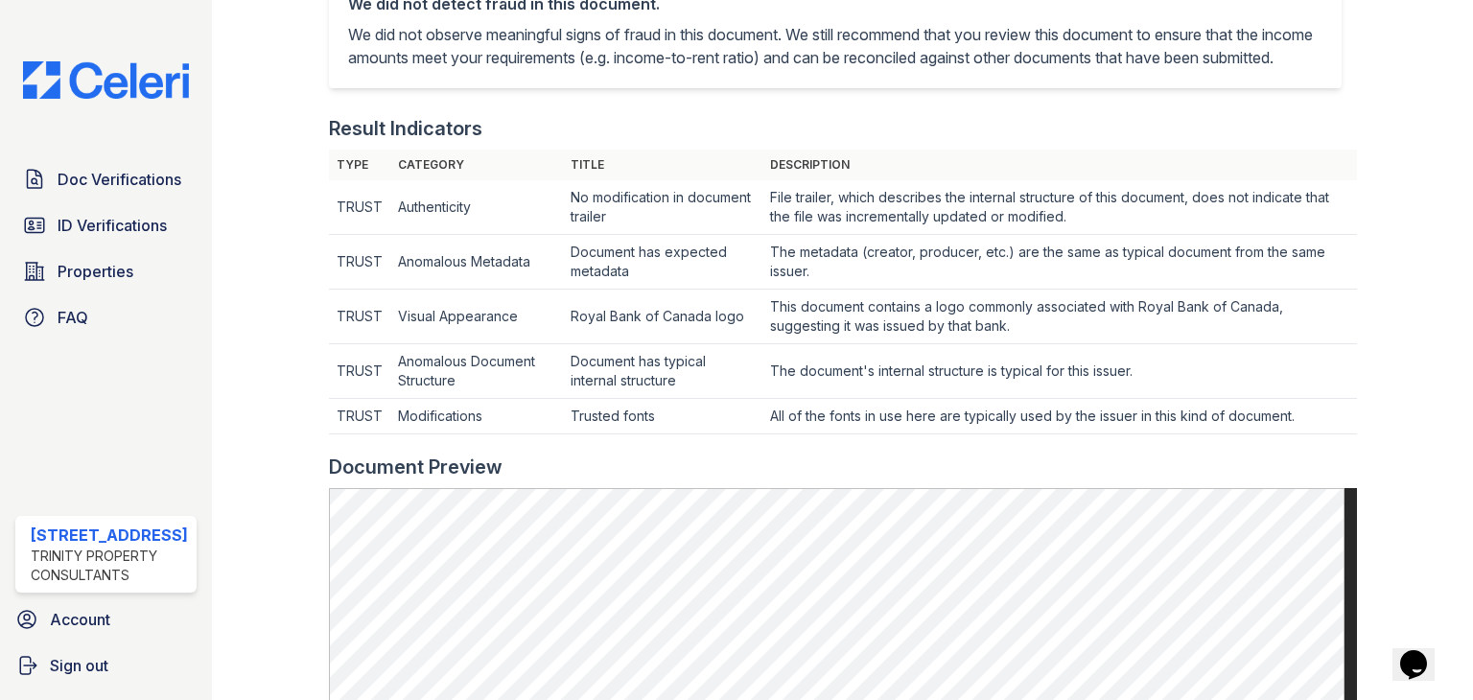
scroll to position [479, 0]
